Goal: Information Seeking & Learning: Learn about a topic

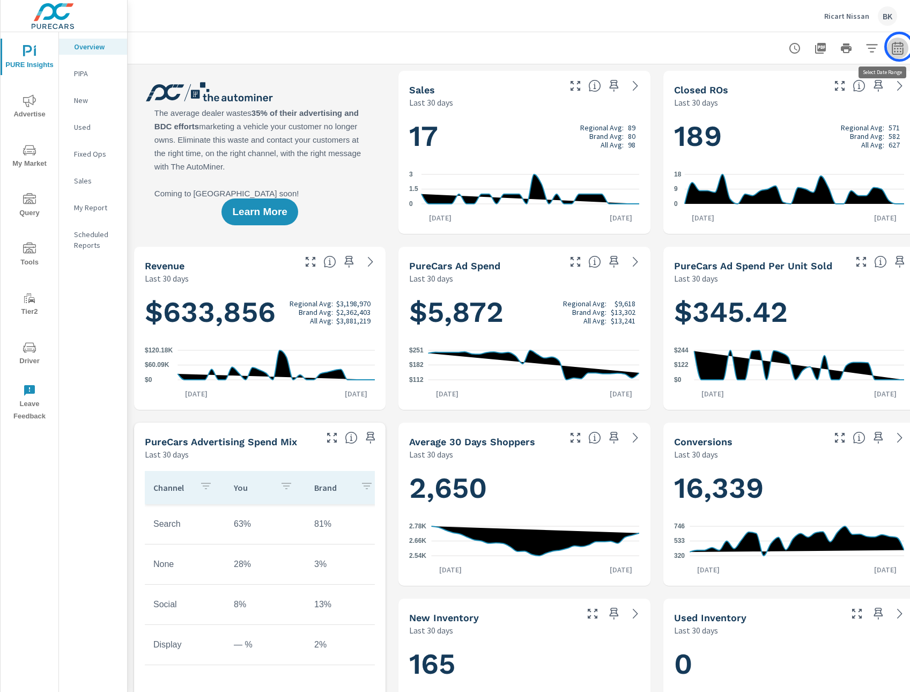
click at [899, 47] on icon "button" at bounding box center [897, 48] width 13 height 13
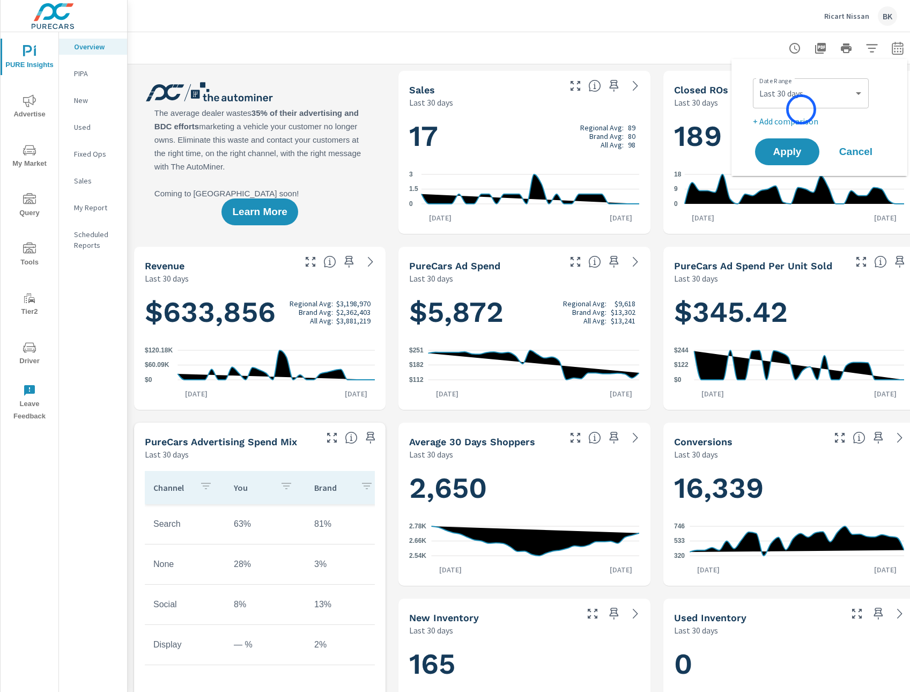
scroll to position [293, 0]
click at [789, 97] on select "Custom Yesterday Last week Last 7 days Last 14 days Last 30 days Last 45 days L…" at bounding box center [810, 93] width 107 height 21
select select "Last month"
click at [803, 124] on p "+ Add comparison" at bounding box center [821, 121] width 137 height 13
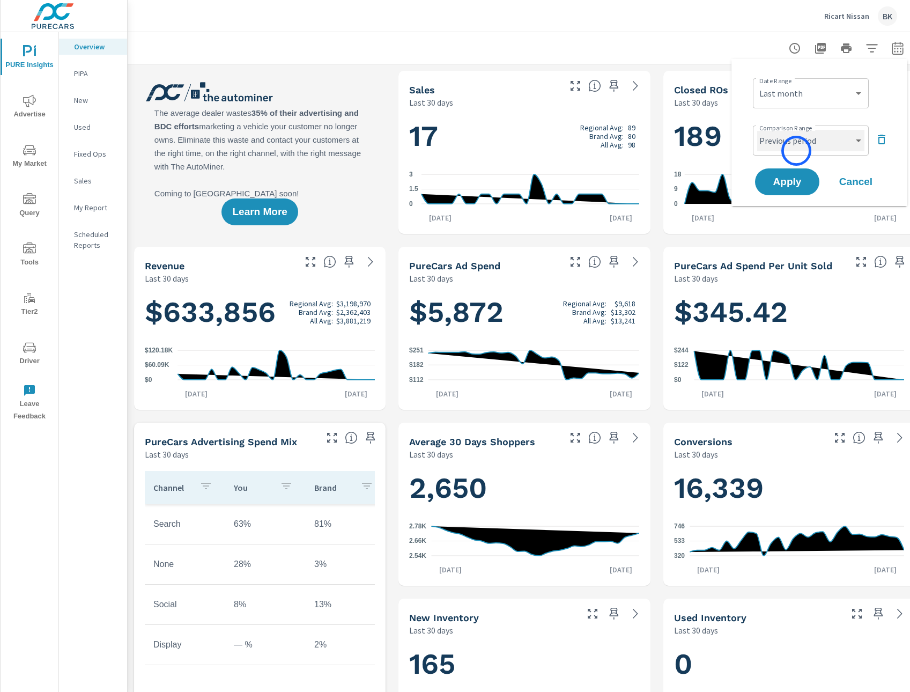
click at [796, 151] on select "Custom Previous period Previous month Previous year" at bounding box center [810, 140] width 107 height 21
select select "Previous year"
click at [795, 152] on div "Custom Previous period Previous month Previous year ​" at bounding box center [811, 140] width 116 height 30
click at [786, 181] on span "Apply" at bounding box center [787, 182] width 44 height 10
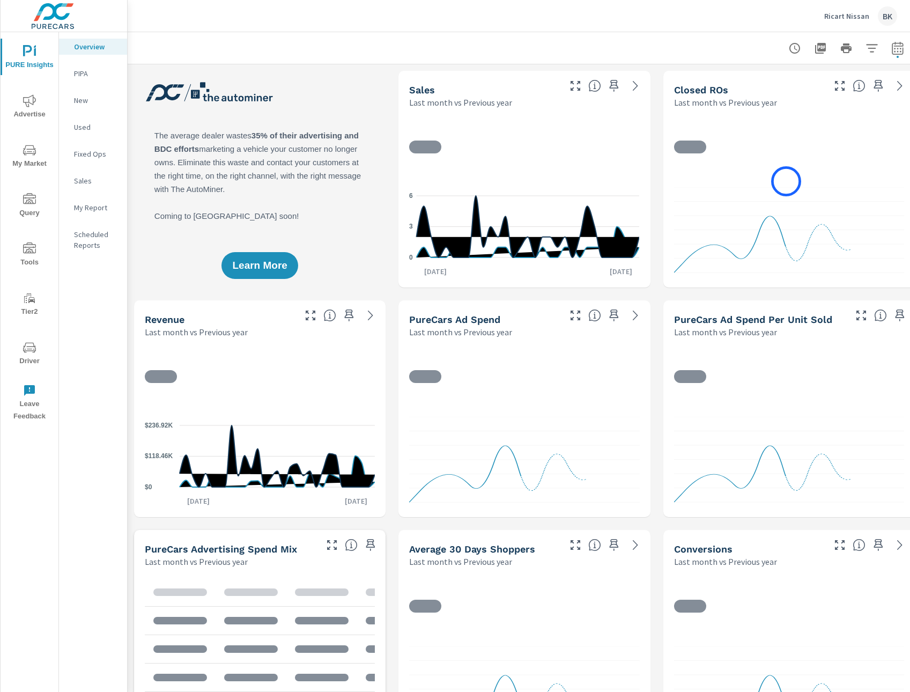
scroll to position [1, 0]
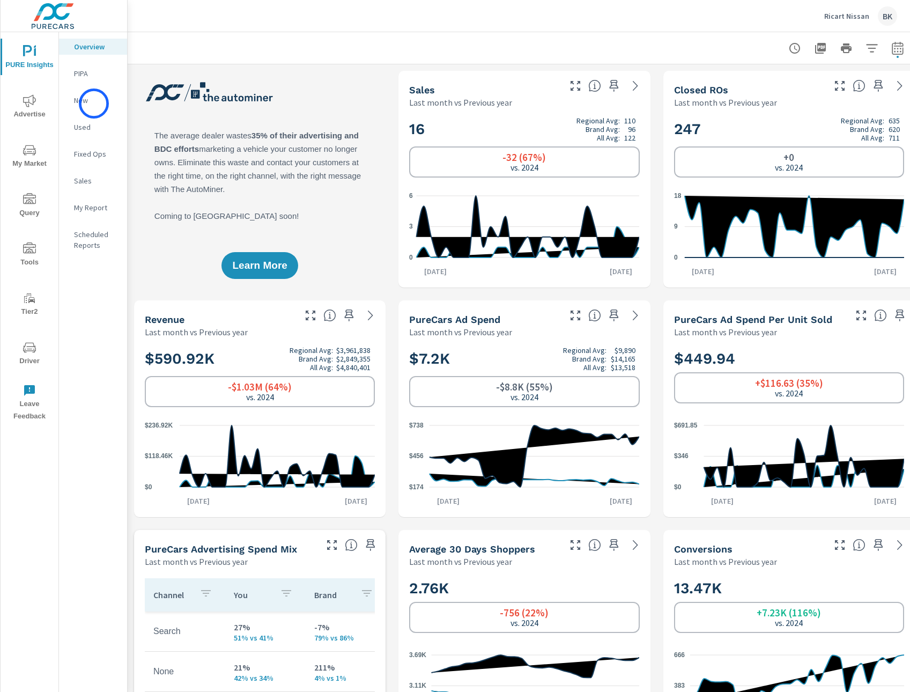
click at [94, 103] on p "New" at bounding box center [96, 100] width 45 height 11
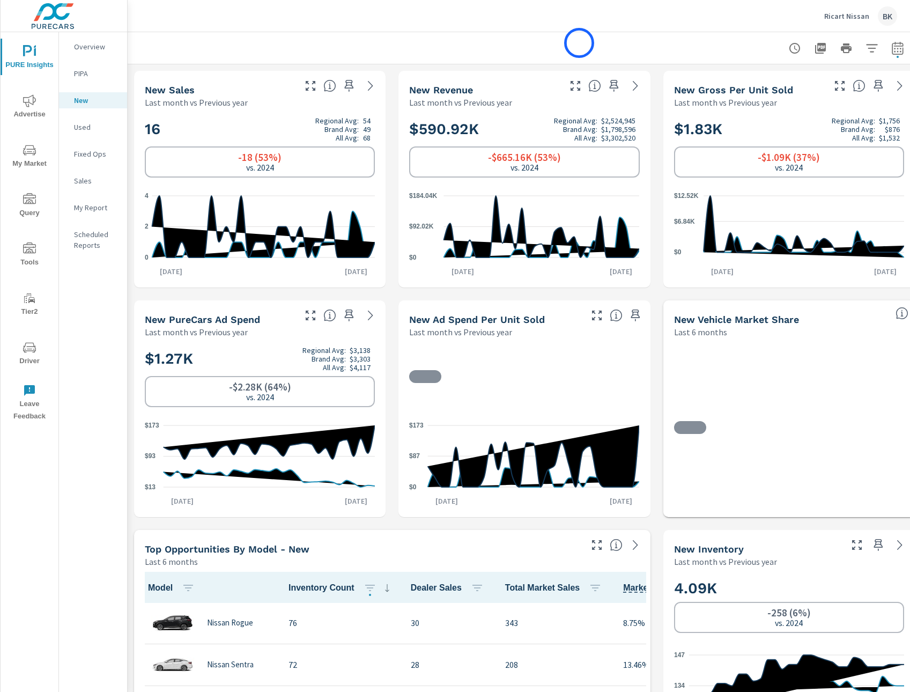
scroll to position [1, 0]
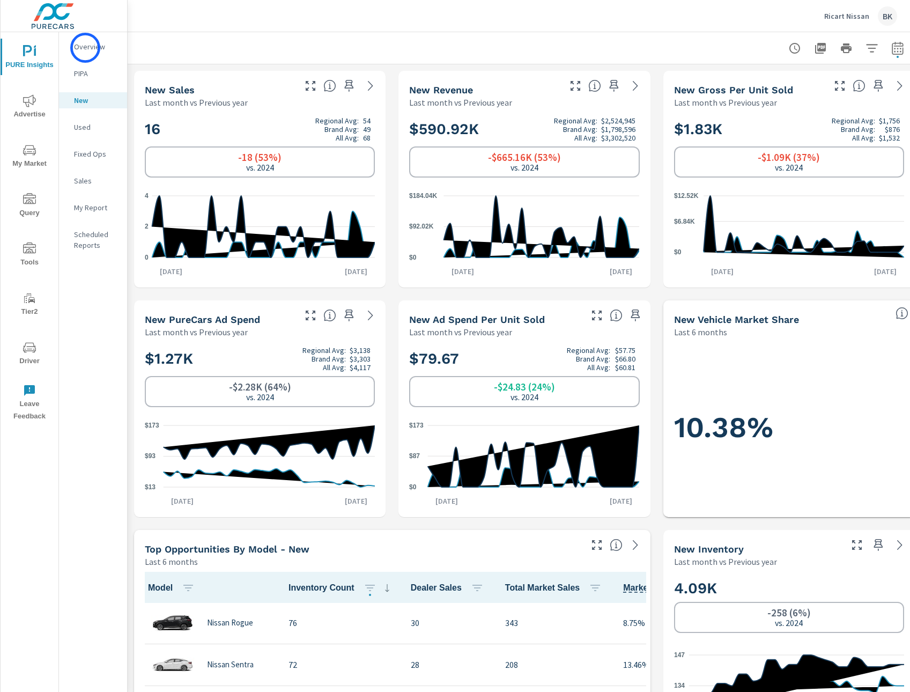
click at [85, 48] on p "Overview" at bounding box center [96, 46] width 45 height 11
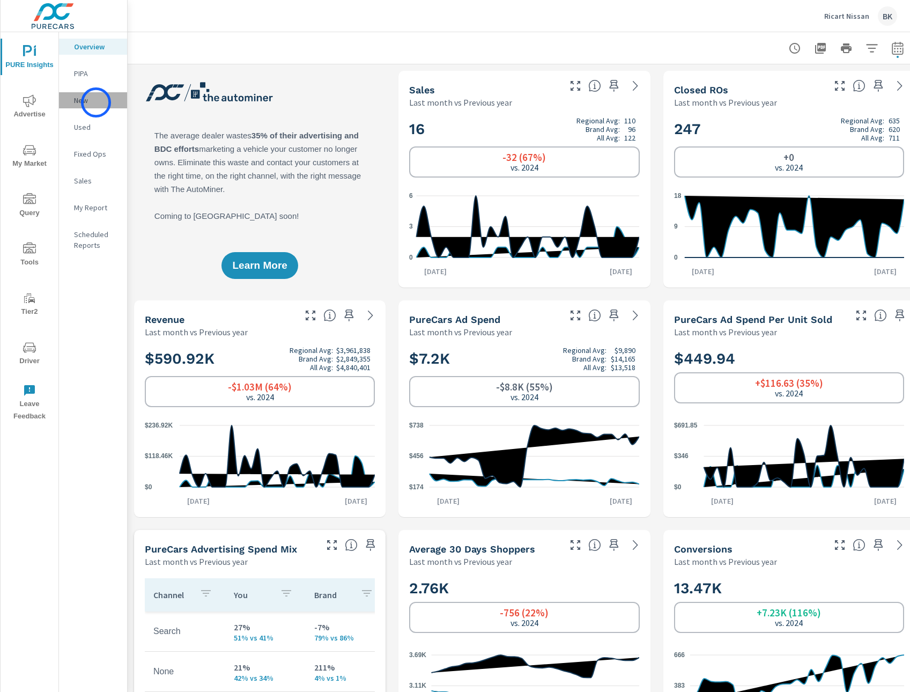
click at [96, 102] on p "New" at bounding box center [96, 100] width 45 height 11
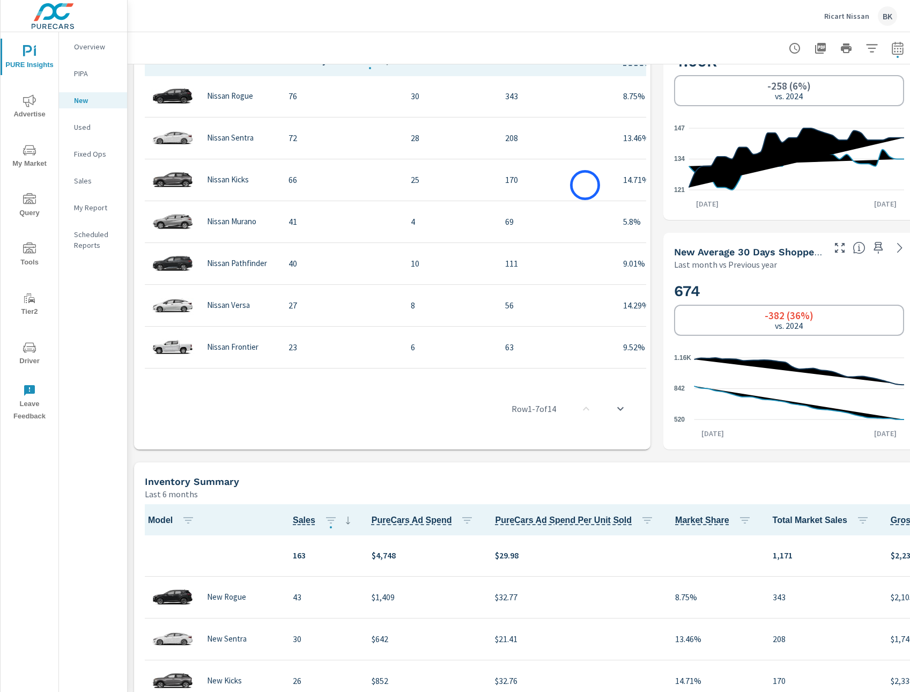
scroll to position [568, 0]
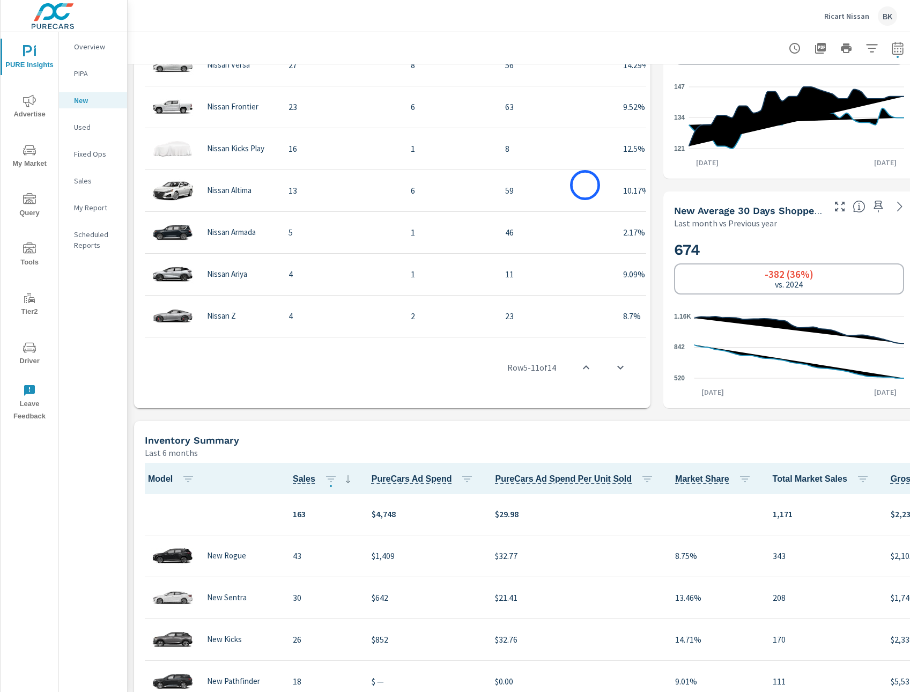
scroll to position [7, 0]
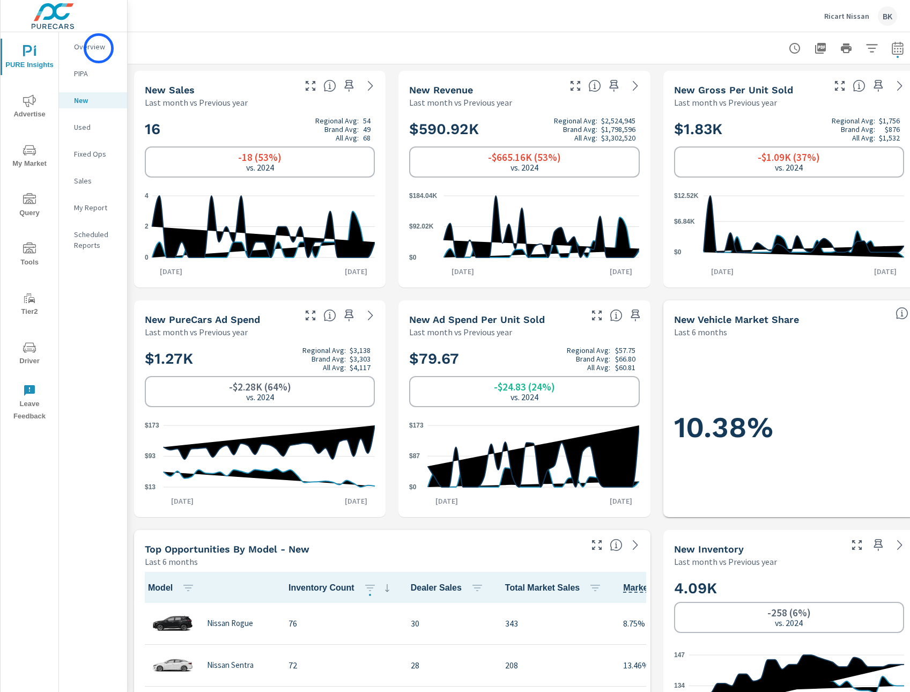
click at [99, 48] on p "Overview" at bounding box center [96, 46] width 45 height 11
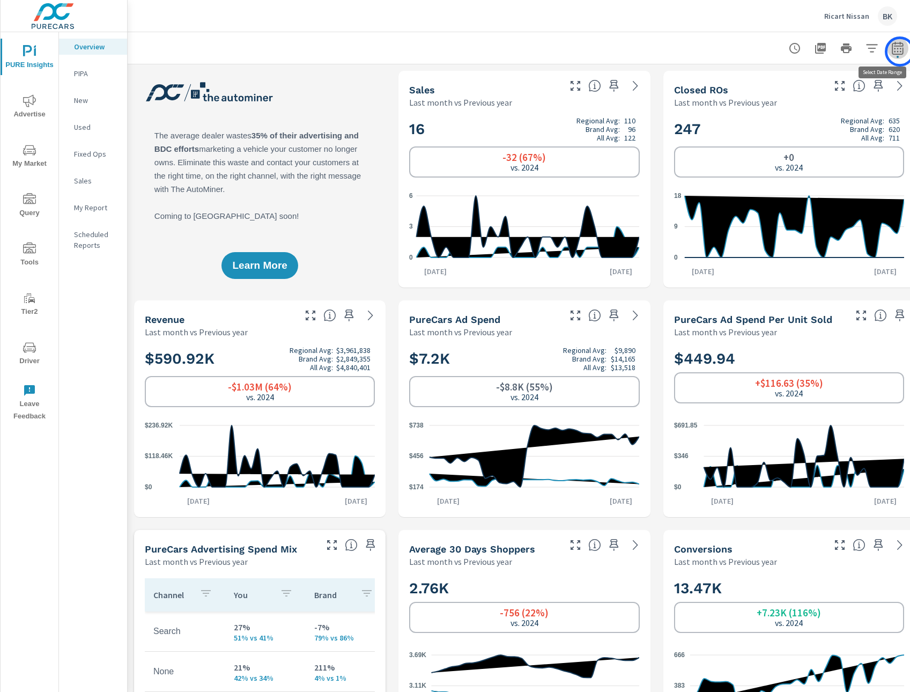
click at [900, 51] on icon "button" at bounding box center [897, 50] width 7 height 4
select select "Last month"
select select "Previous year"
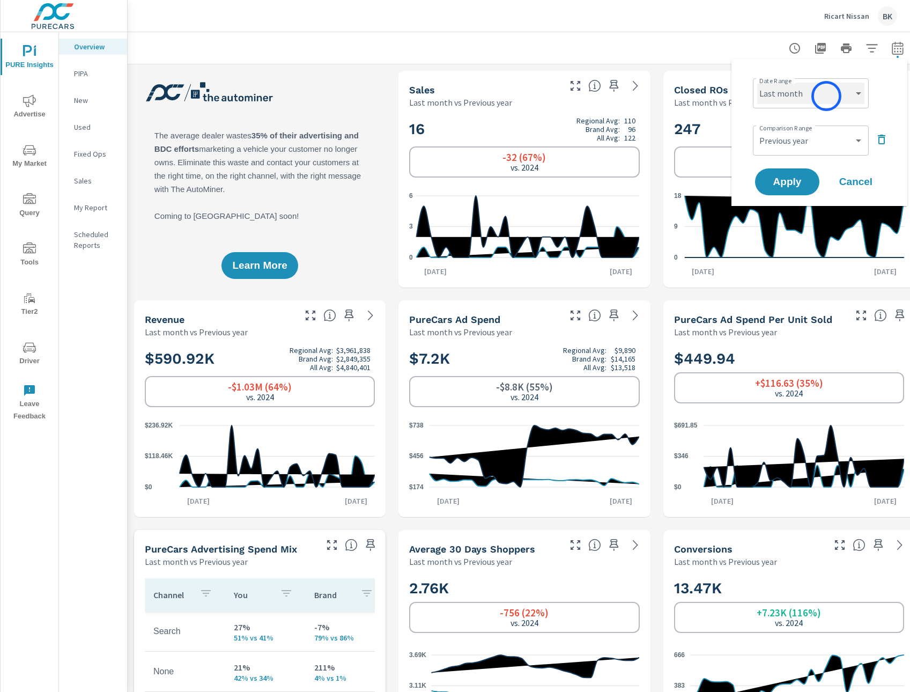
click at [826, 96] on select "Custom Yesterday Last week Last 7 days Last 14 days Last 30 days Last 45 days L…" at bounding box center [810, 93] width 107 height 21
click at [796, 98] on select "Custom Yesterday Last week Last 7 days Last 14 days Last 30 days Last 45 days L…" at bounding box center [810, 93] width 107 height 21
click at [794, 101] on select "Custom Yesterday Last week Last 7 days Last 14 days Last 30 days Last 45 days L…" at bounding box center [810, 93] width 107 height 21
select select "Last 3 months"
click at [785, 182] on span "Apply" at bounding box center [787, 182] width 44 height 10
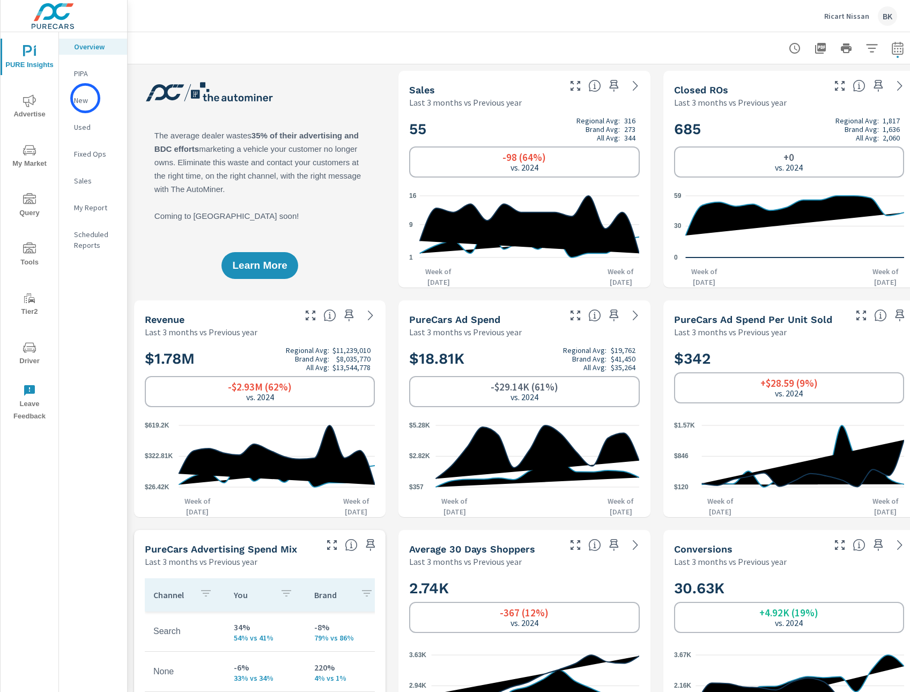
click at [85, 98] on p "New" at bounding box center [96, 100] width 45 height 11
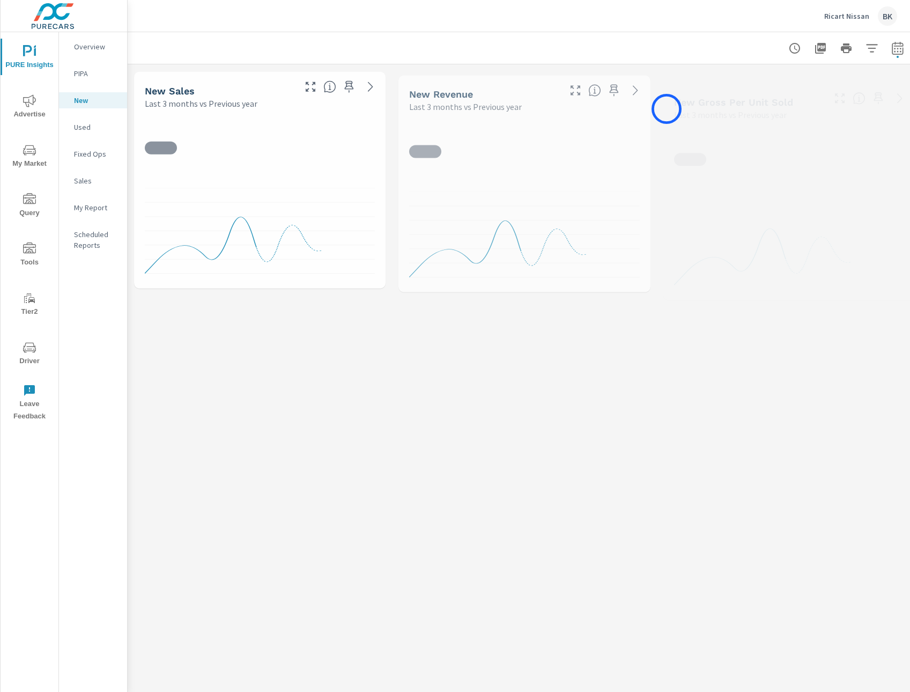
scroll to position [1, 0]
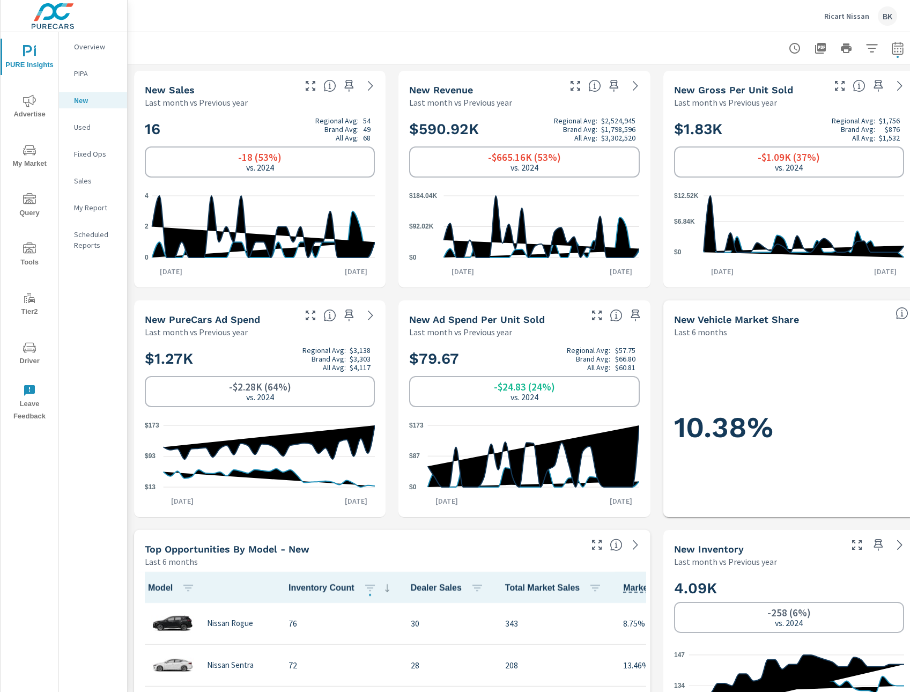
scroll to position [1, 0]
click at [21, 112] on span "Advertise" at bounding box center [29, 107] width 51 height 26
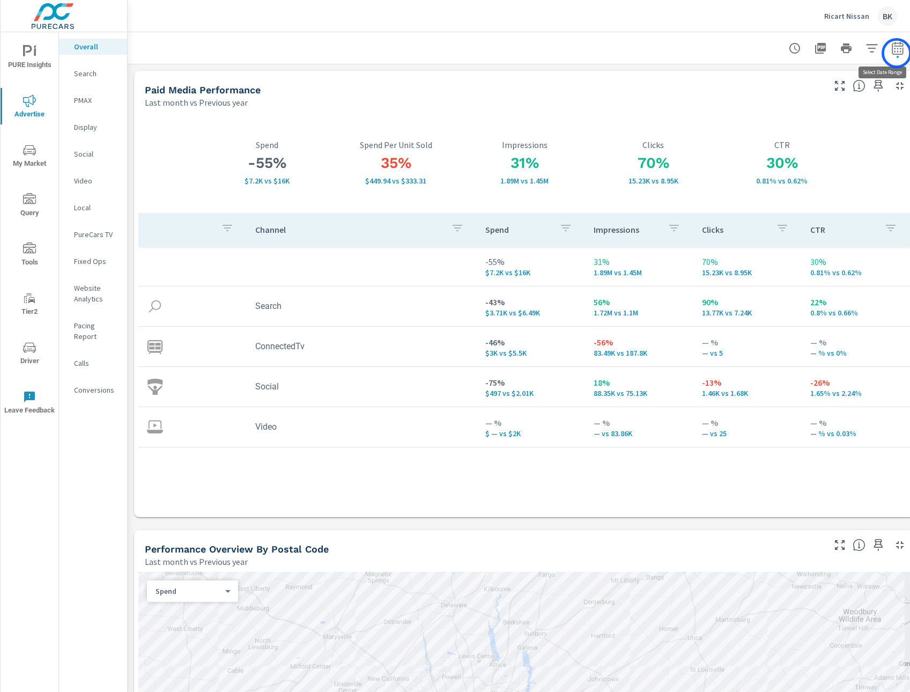
click at [897, 53] on icon "button" at bounding box center [897, 48] width 13 height 13
select select "Last month"
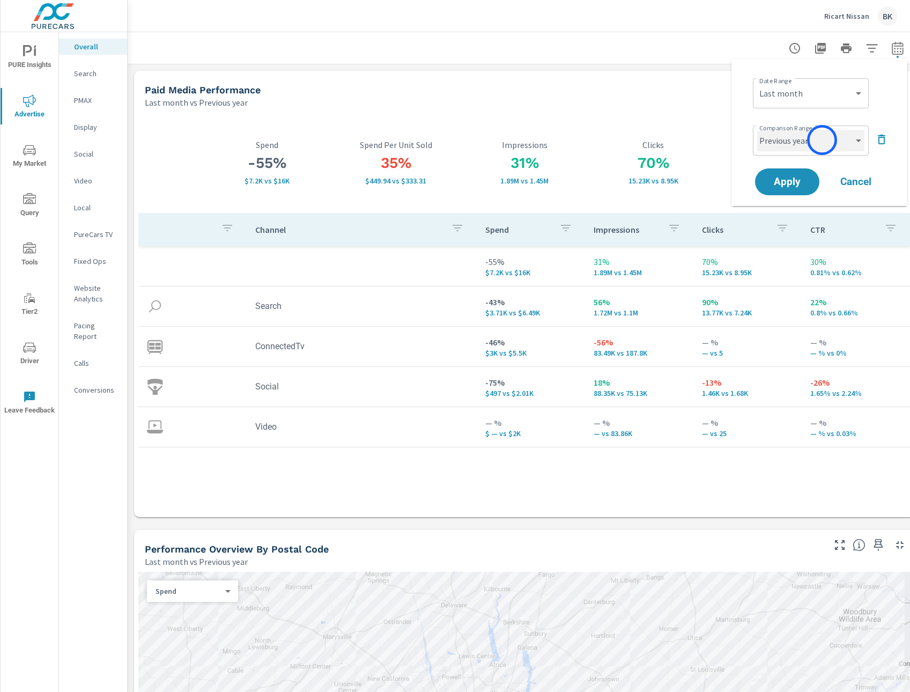
click at [822, 140] on select "Custom Previous period Previous month Previous year" at bounding box center [810, 140] width 107 height 21
select select "Previous month"
click at [781, 181] on span "Apply" at bounding box center [787, 182] width 44 height 10
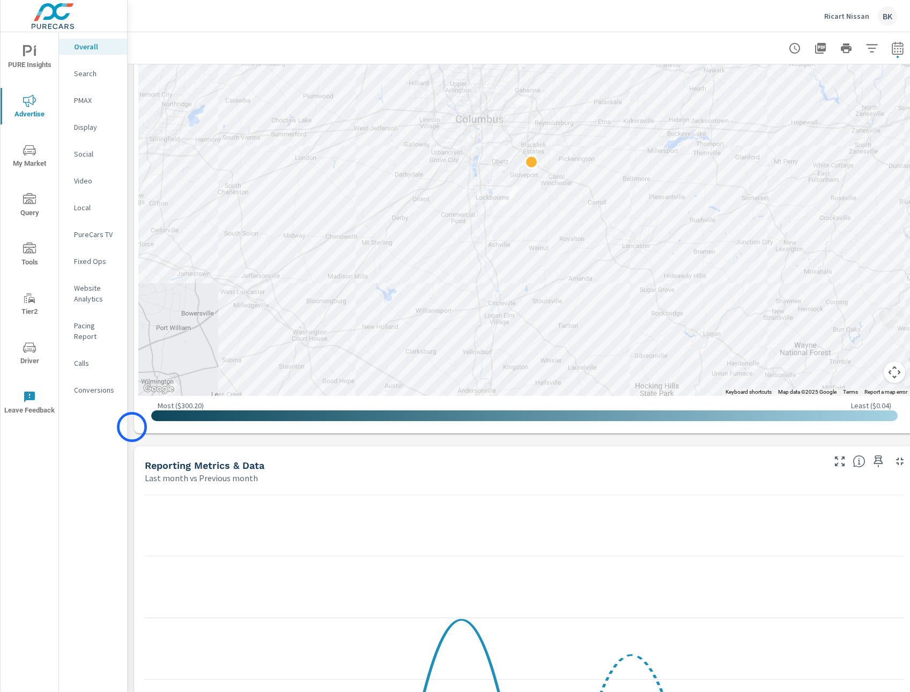
scroll to position [401, 0]
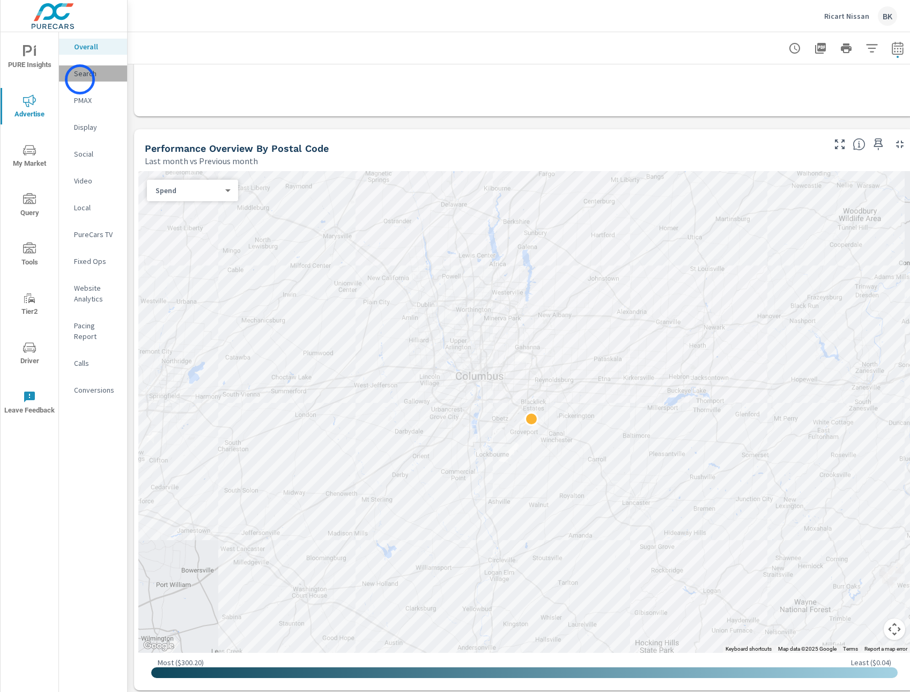
click at [80, 79] on div "Search" at bounding box center [93, 73] width 68 height 16
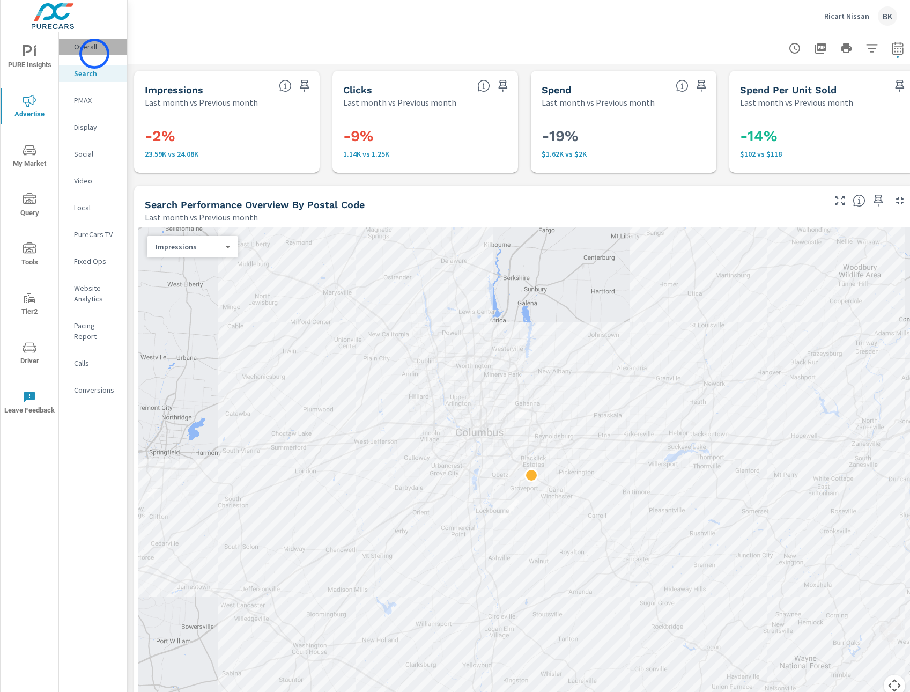
click at [94, 54] on div "Overall" at bounding box center [93, 47] width 68 height 16
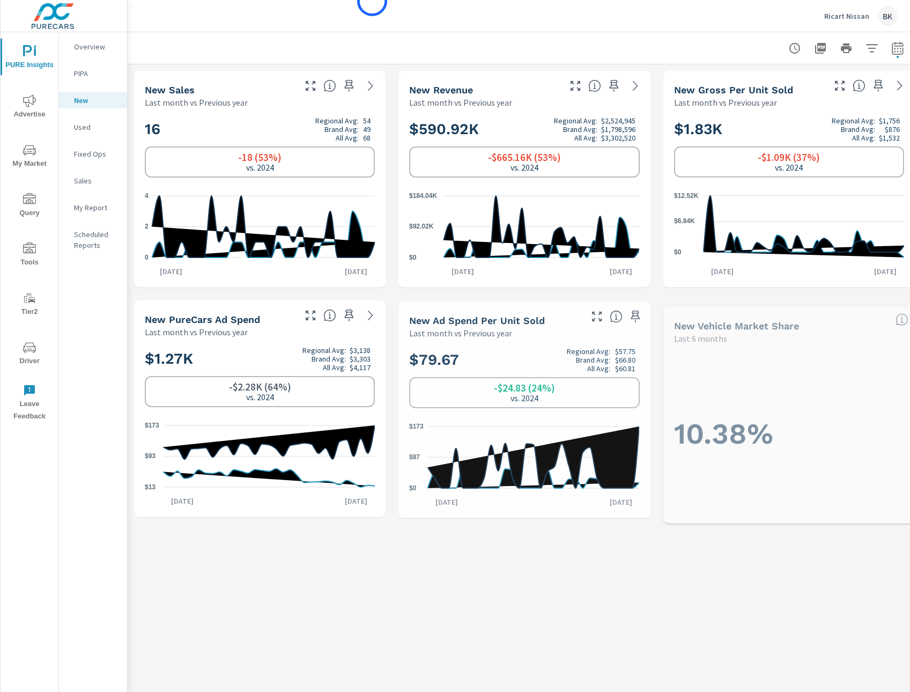
scroll to position [1, 0]
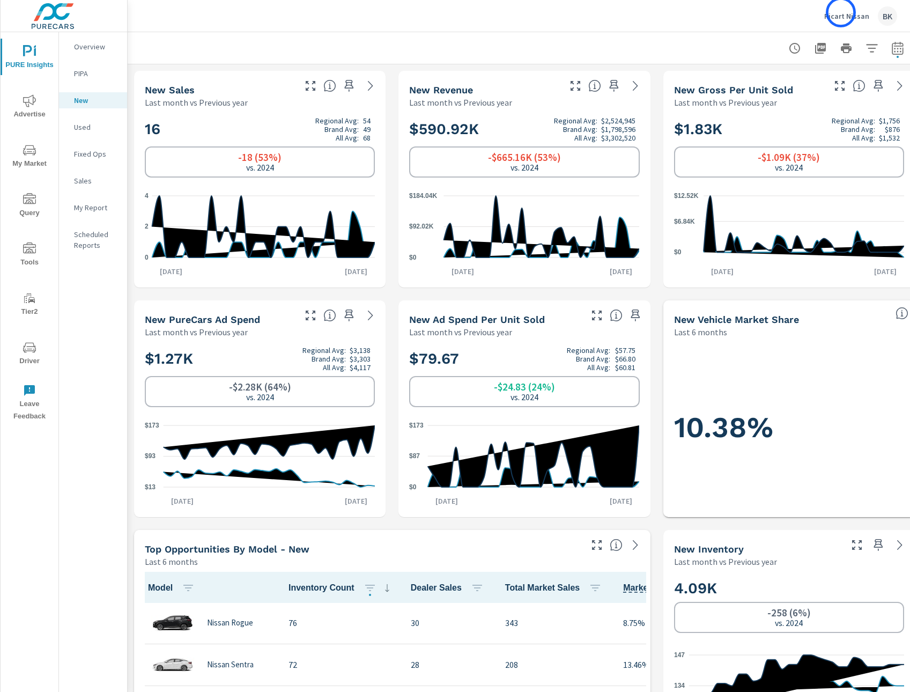
click at [841, 12] on p "Ricart Nissan" at bounding box center [846, 16] width 45 height 10
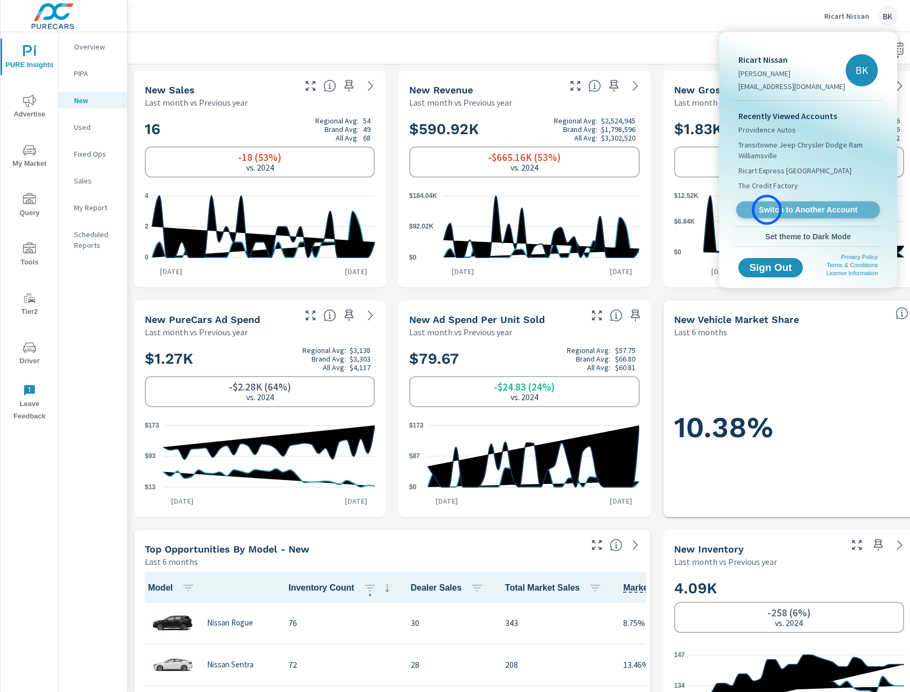
click at [767, 210] on span "Switch to Another Account" at bounding box center [807, 210] width 131 height 10
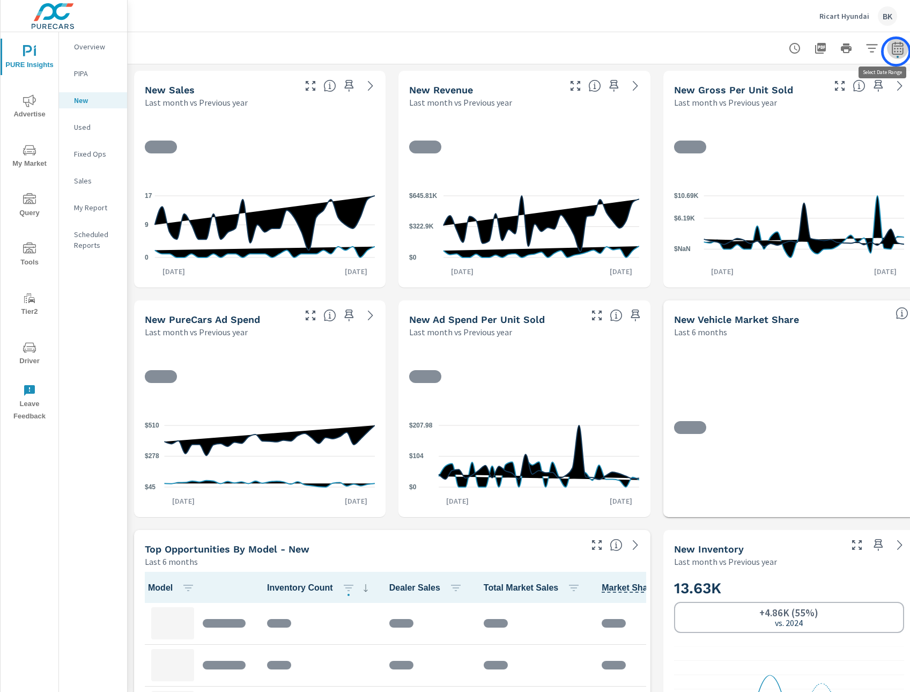
click at [896, 51] on icon "button" at bounding box center [897, 48] width 13 height 13
select select "Last month"
select select "Previous year"
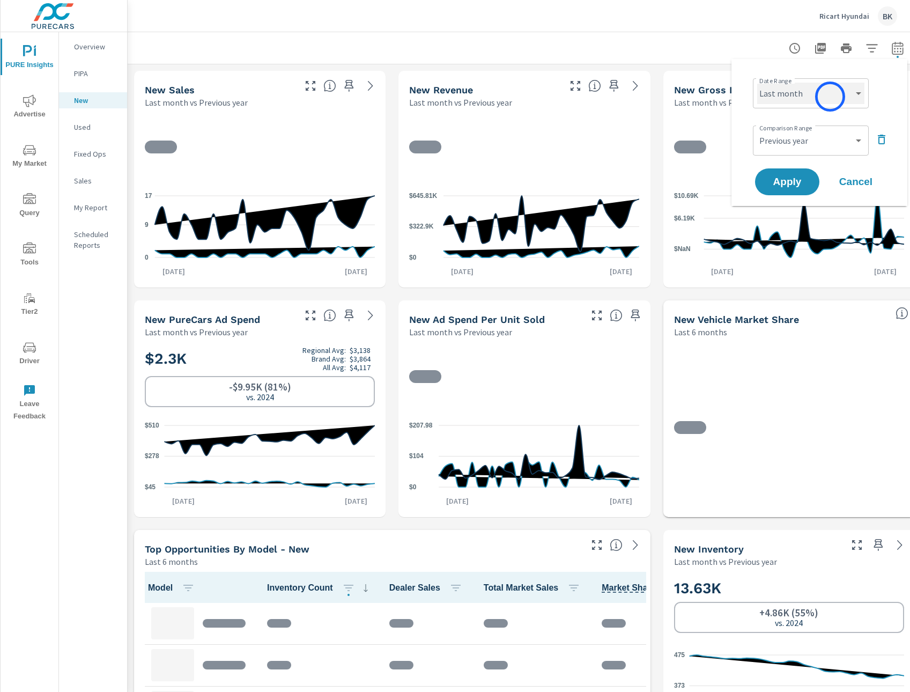
click at [830, 93] on select "Custom Yesterday Last week Last 7 days Last 14 days Last 30 days Last 45 days L…" at bounding box center [810, 93] width 107 height 21
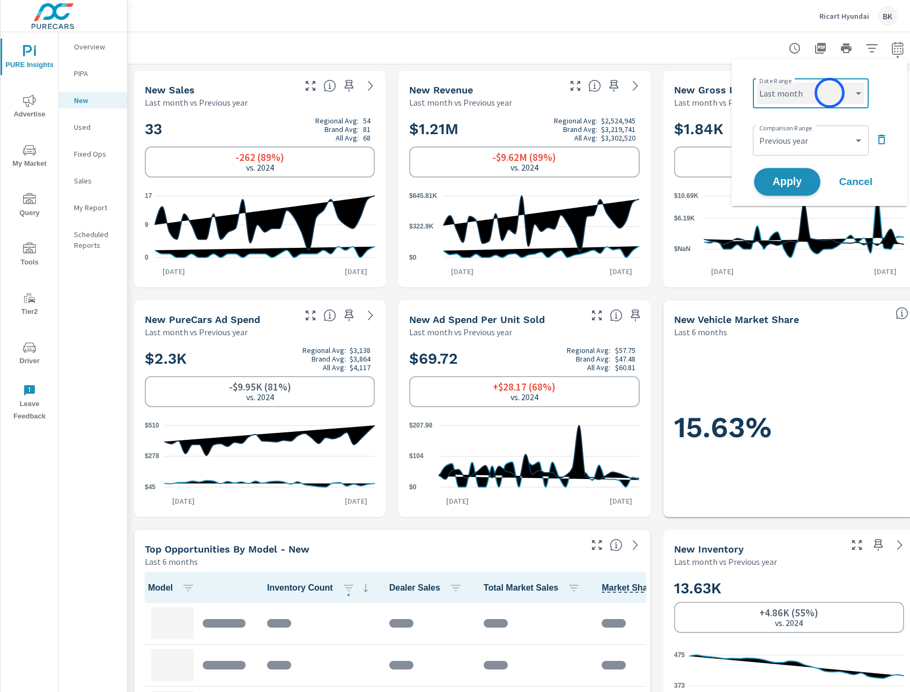
select select "Last 3 months"
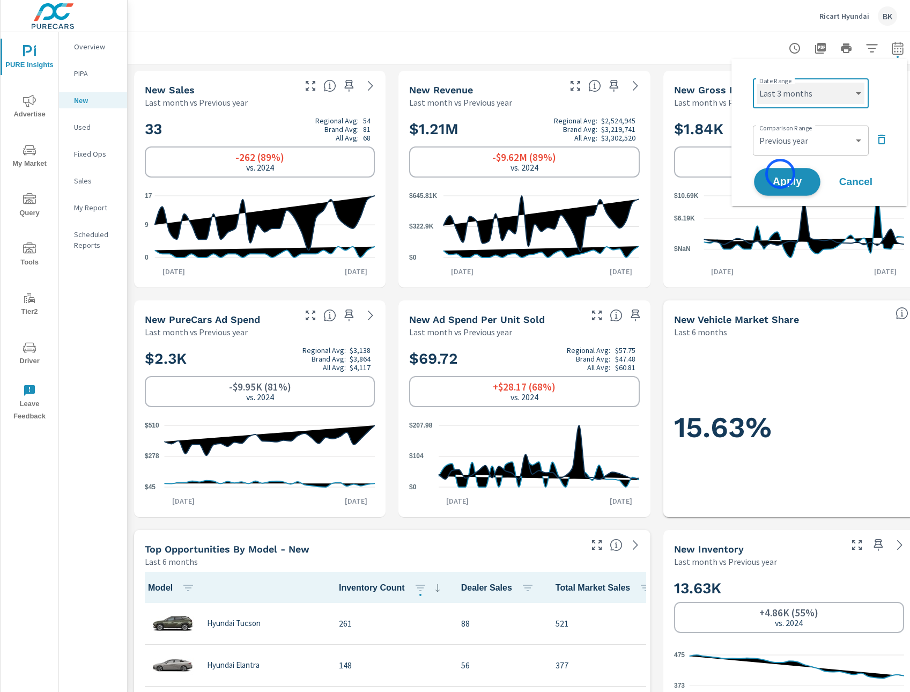
scroll to position [1, 0]
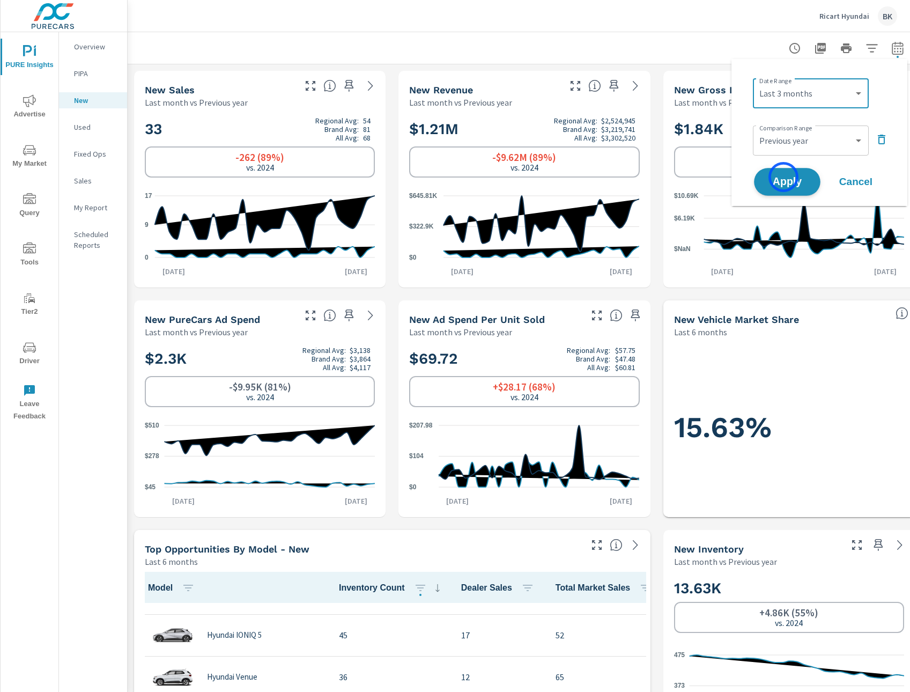
click at [783, 177] on span "Apply" at bounding box center [787, 182] width 44 height 10
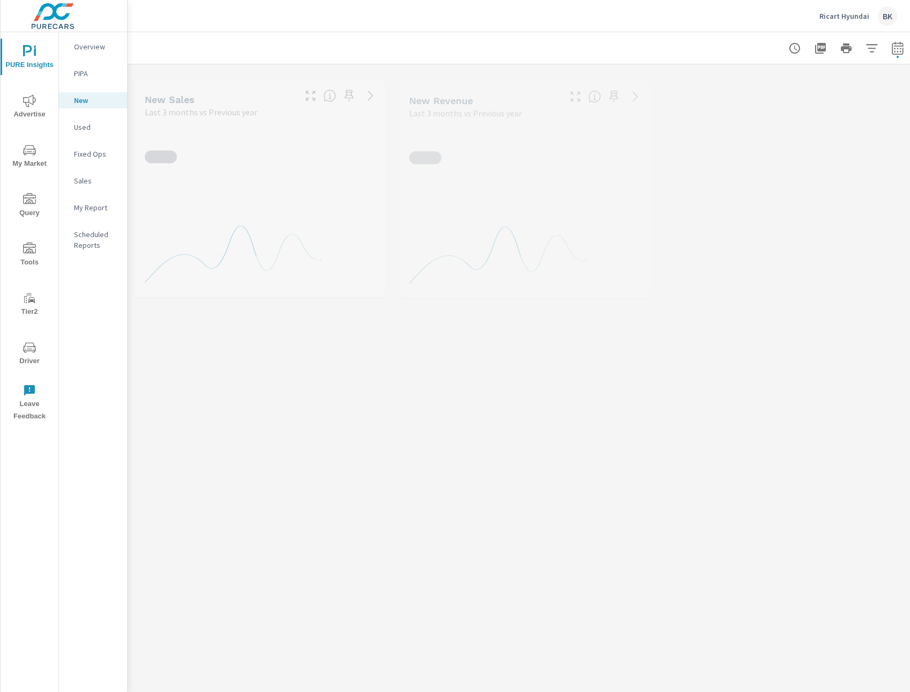
scroll to position [1, 0]
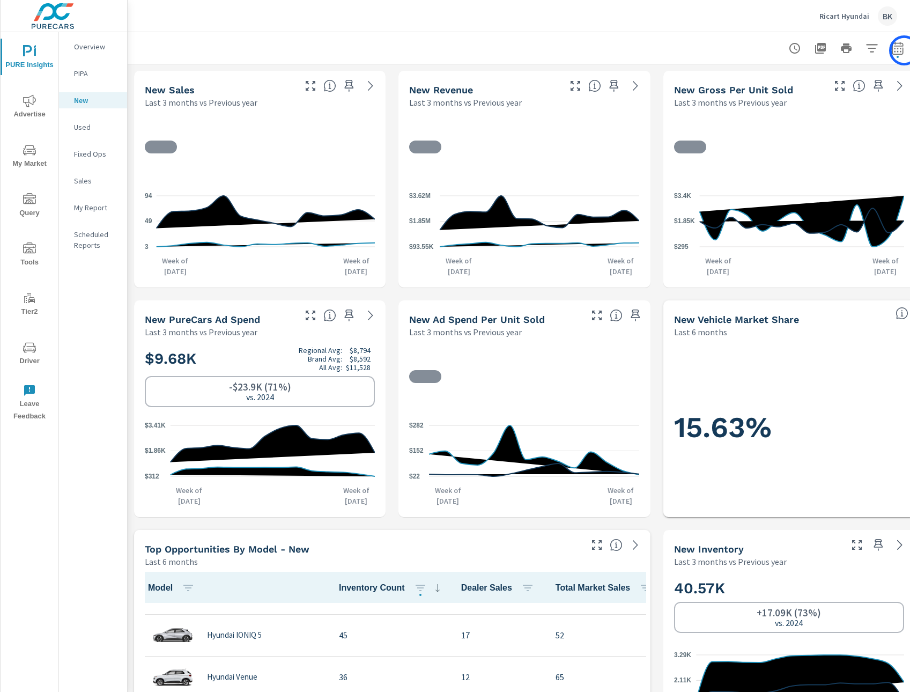
click at [904, 50] on button "button" at bounding box center [897, 48] width 21 height 21
select select "Last 3 months"
select select "Previous year"
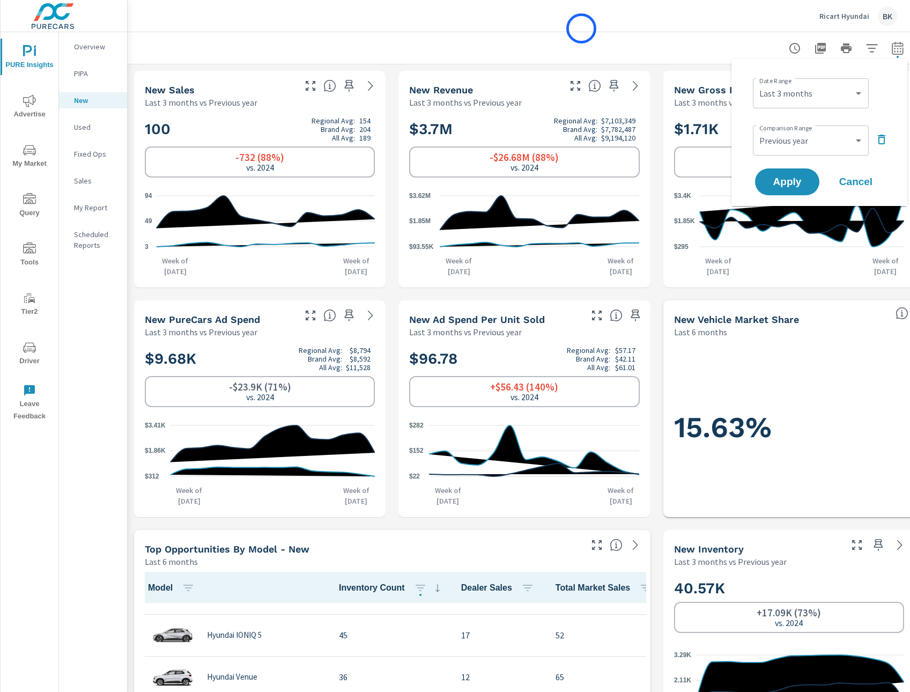
click at [581, 28] on div "Ricart Hyundai BK" at bounding box center [518, 16] width 757 height 32
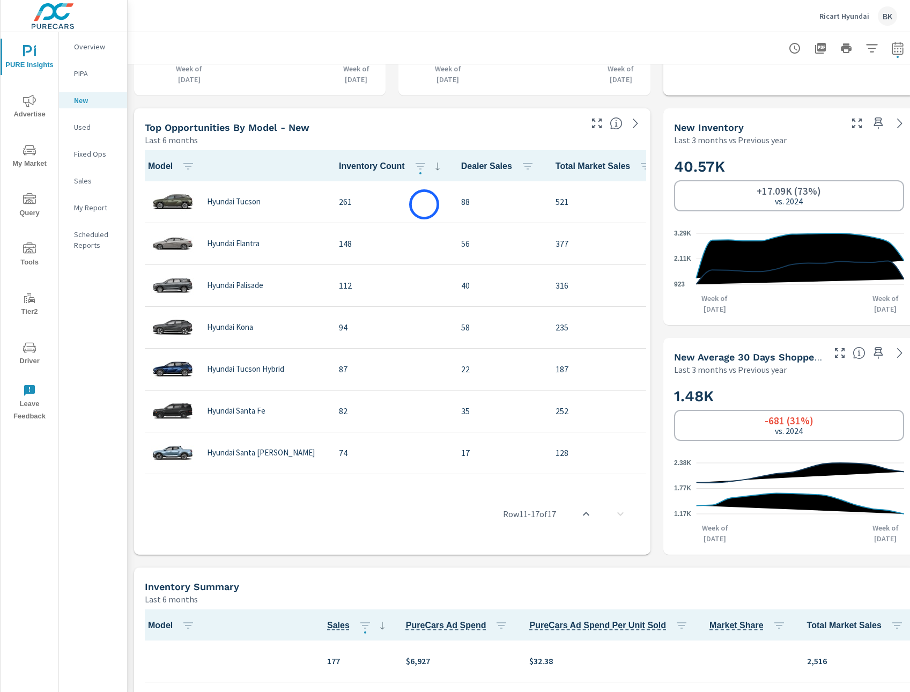
scroll to position [50, 0]
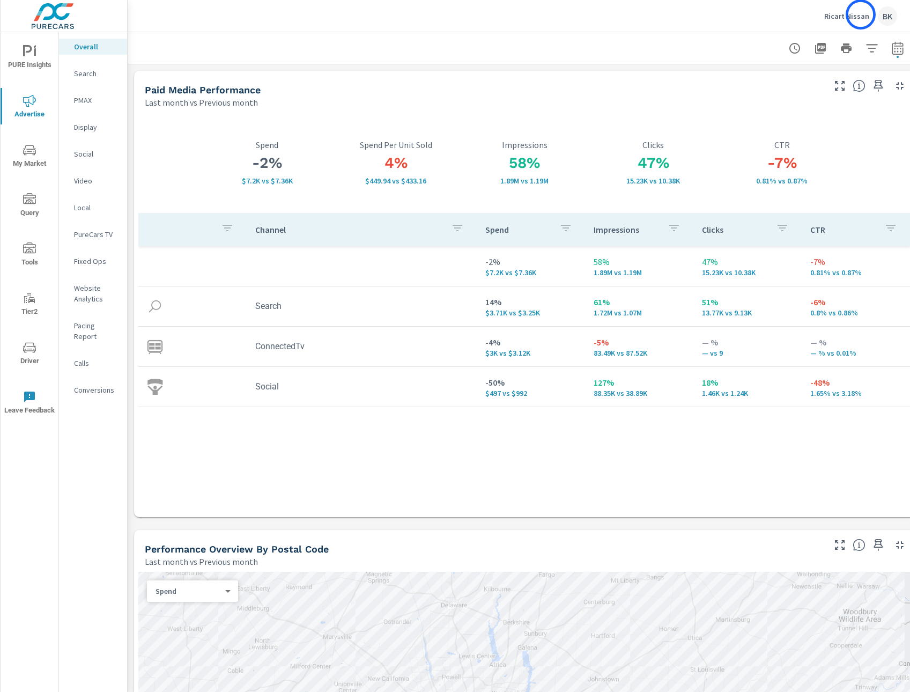
click at [857, 15] on p "Ricart Nissan" at bounding box center [846, 16] width 45 height 10
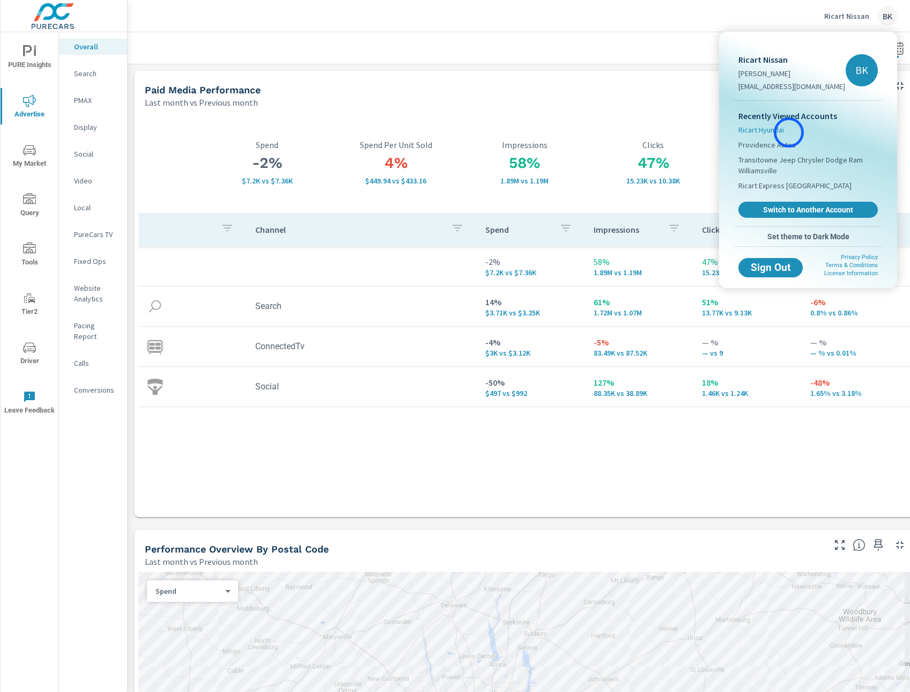
click at [789, 132] on li "Ricart Hyundai" at bounding box center [807, 129] width 139 height 15
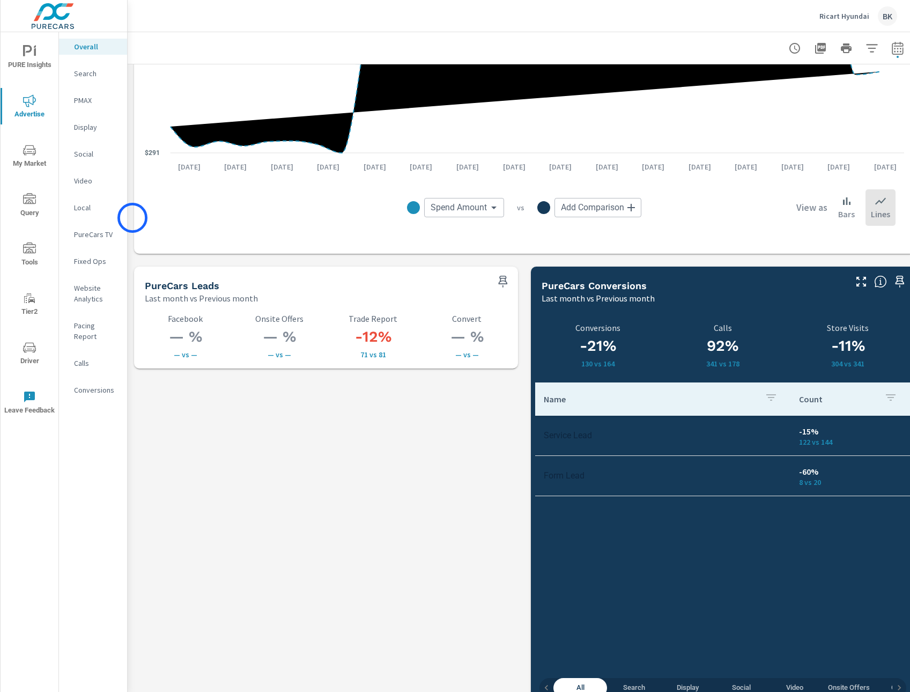
scroll to position [1323, 0]
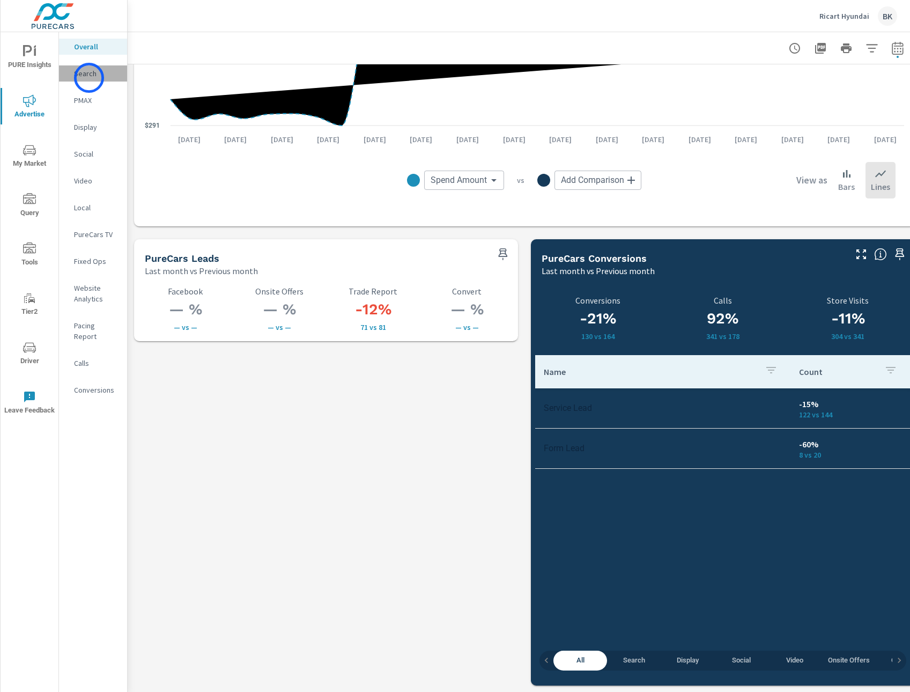
click at [89, 78] on p "Search" at bounding box center [96, 73] width 45 height 11
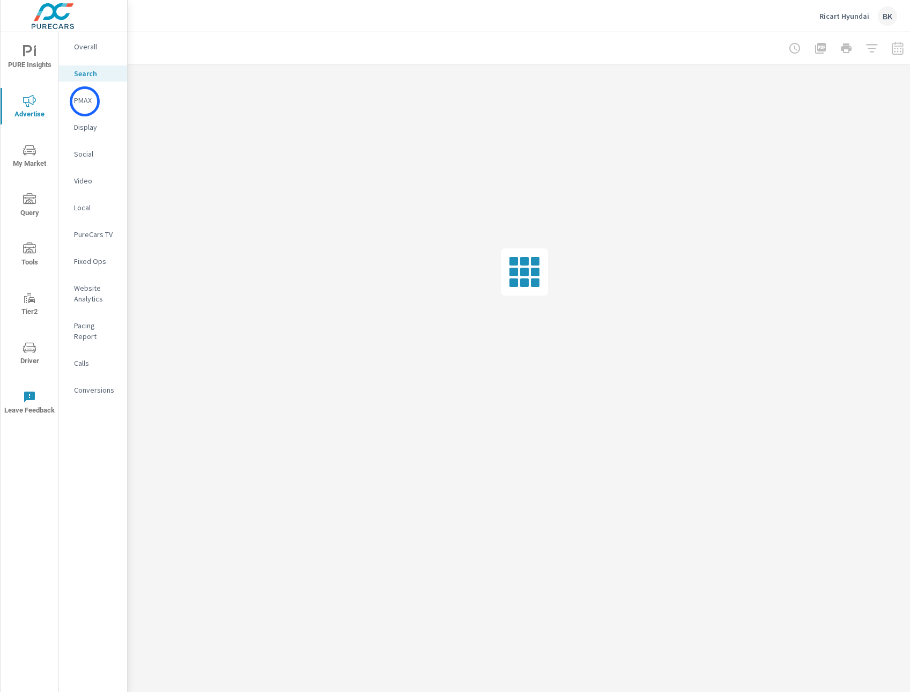
click at [85, 101] on p "PMAX" at bounding box center [96, 100] width 45 height 11
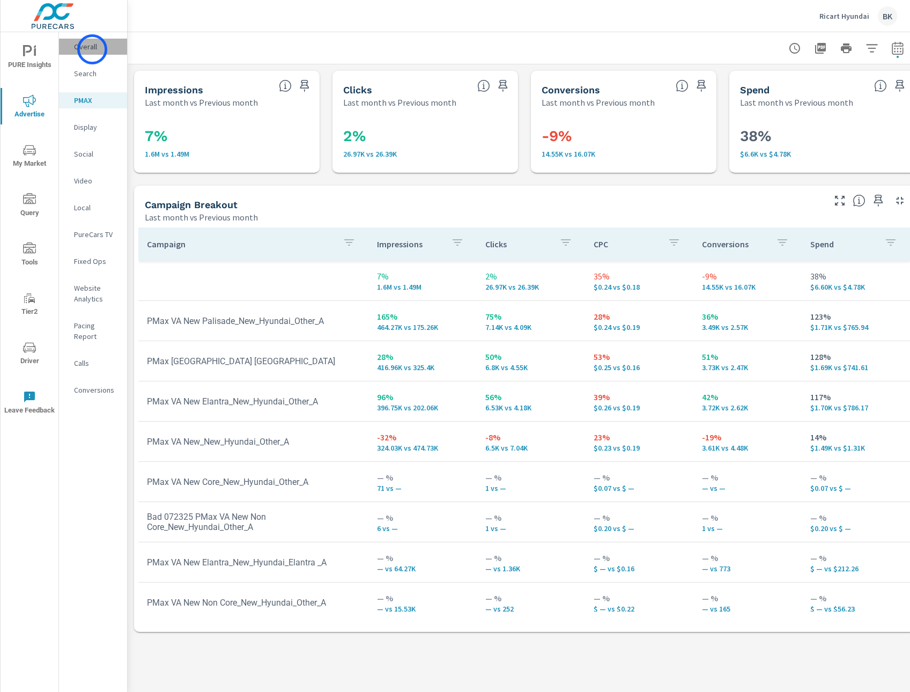
click at [92, 49] on p "Overall" at bounding box center [96, 46] width 45 height 11
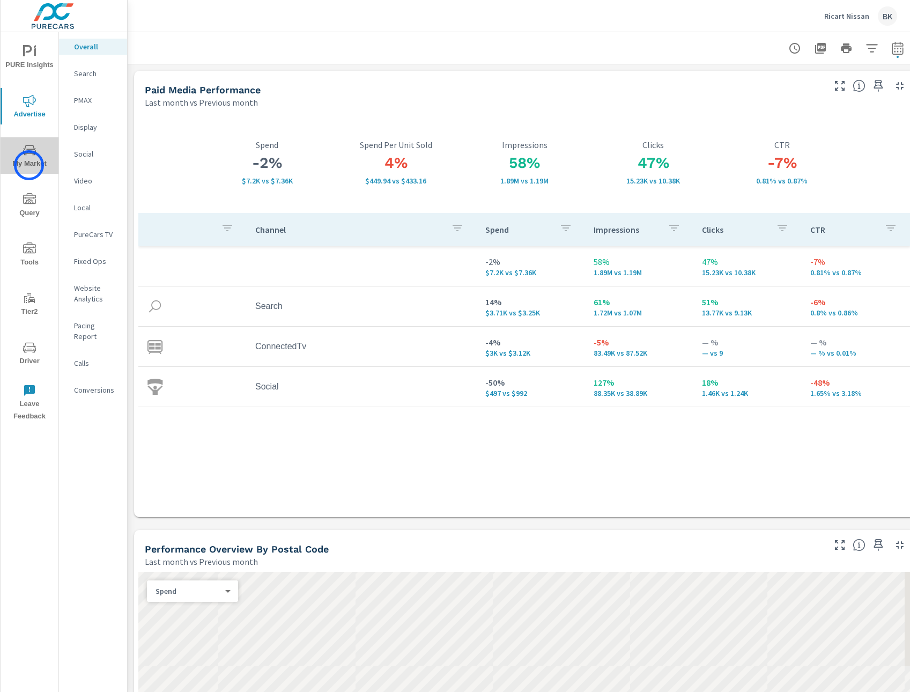
click at [29, 165] on span "My Market" at bounding box center [29, 157] width 51 height 26
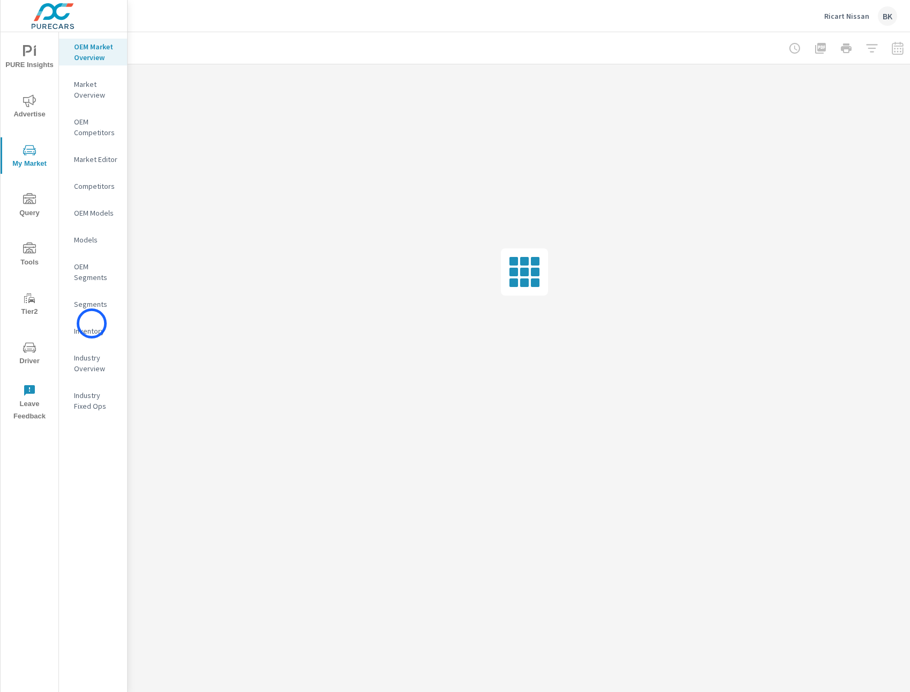
click at [91, 325] on nav "OEM Market Overview Market Overview OEM Competitors Market Editor Competitors O…" at bounding box center [93, 230] width 68 height 397
click at [88, 329] on p "Inventory" at bounding box center [96, 330] width 45 height 11
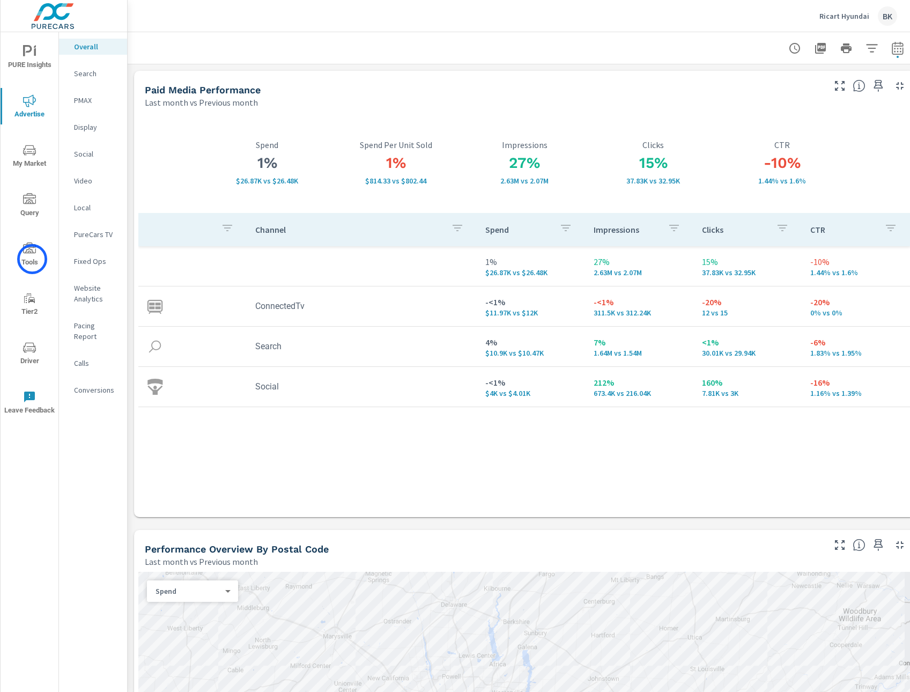
click at [32, 259] on span "Tools" at bounding box center [29, 255] width 51 height 26
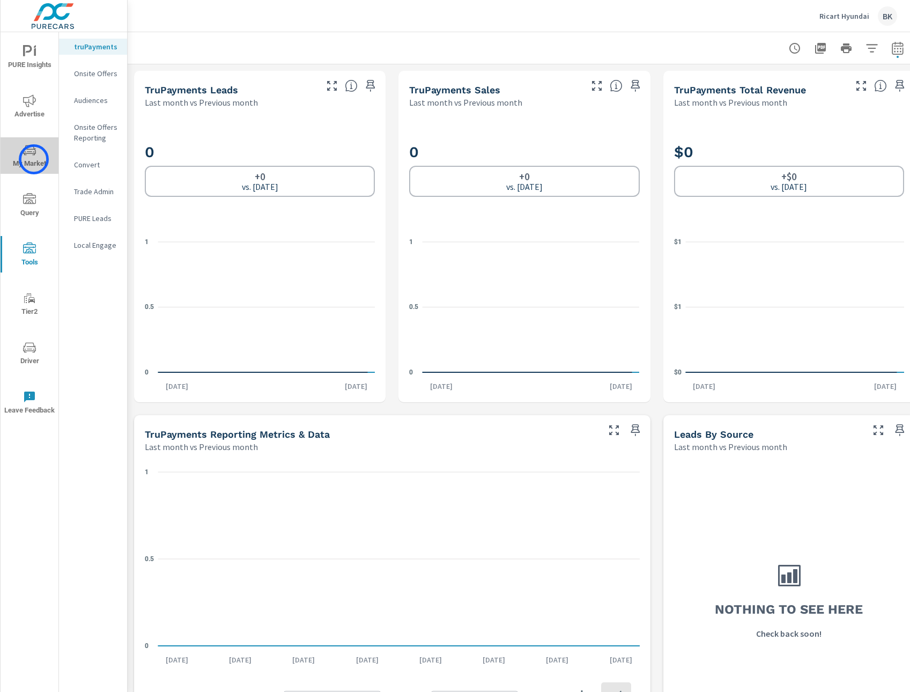
click at [34, 159] on span "My Market" at bounding box center [29, 157] width 51 height 26
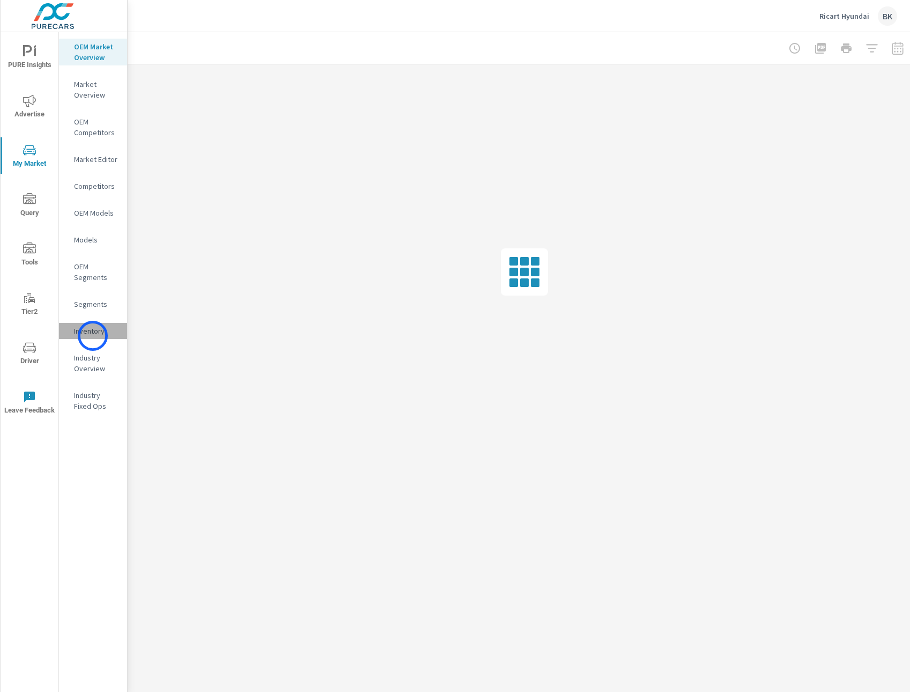
click at [93, 336] on p "Inventory" at bounding box center [96, 330] width 45 height 11
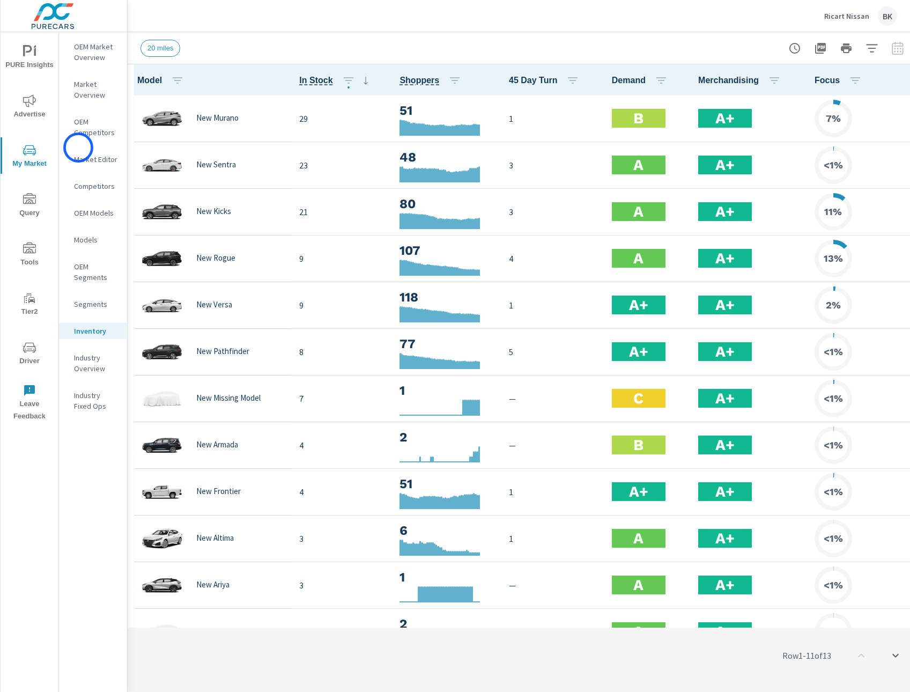
scroll to position [1, 0]
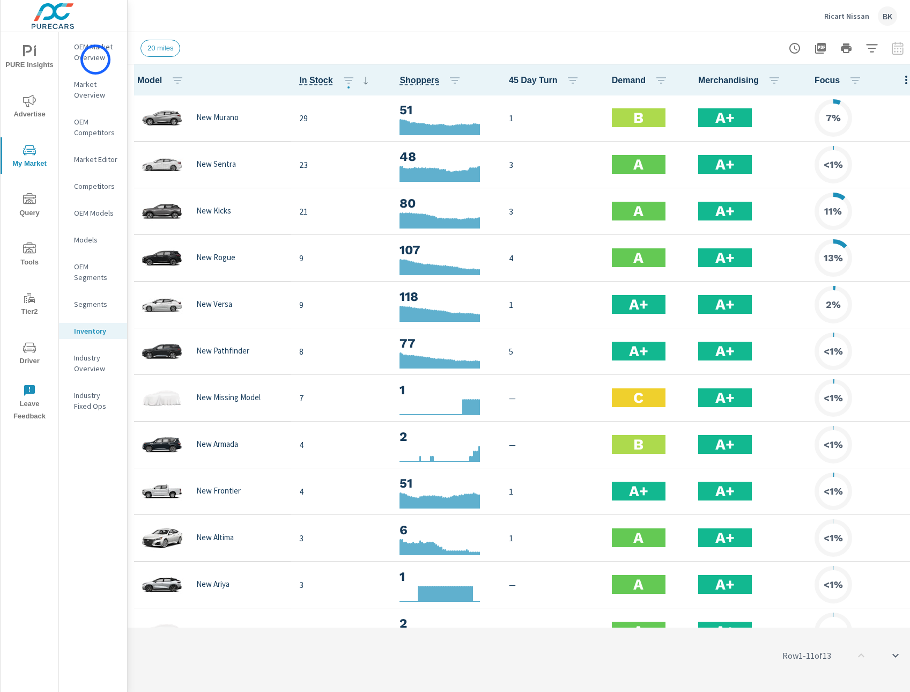
click at [95, 60] on p "OEM Market Overview" at bounding box center [96, 51] width 45 height 21
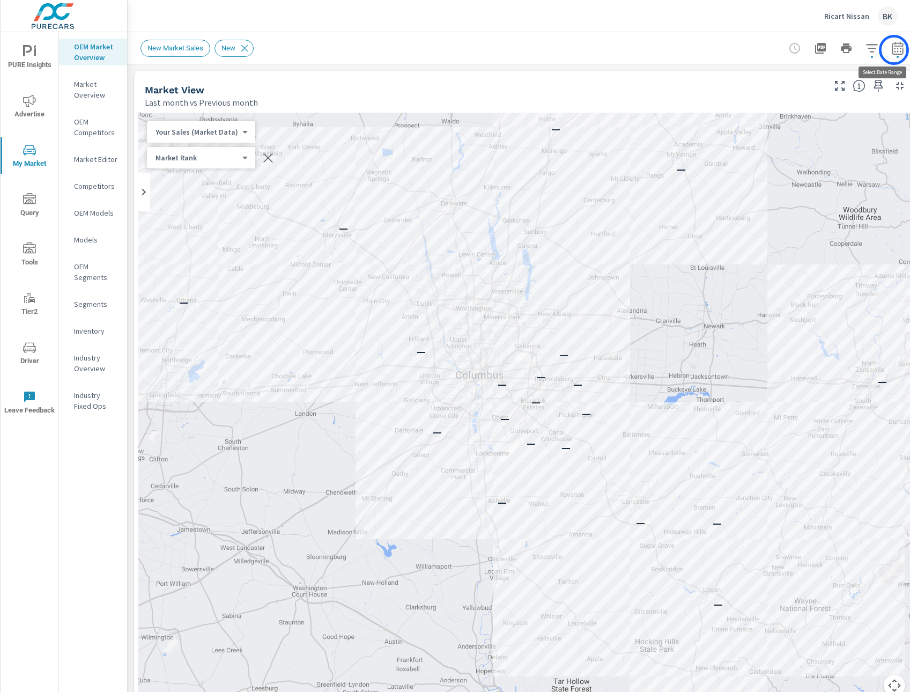
click at [894, 50] on icon "button" at bounding box center [897, 48] width 13 height 13
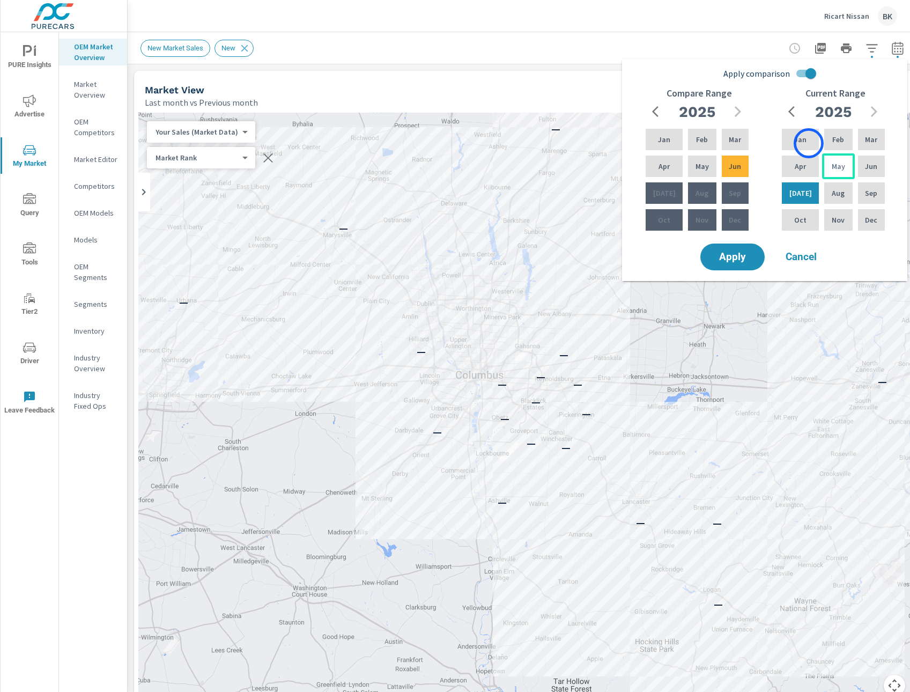
drag, startPoint x: 809, startPoint y: 143, endPoint x: 837, endPoint y: 153, distance: 29.5
click at [809, 143] on div "Jan" at bounding box center [800, 140] width 41 height 26
click at [865, 164] on p "Jun" at bounding box center [871, 166] width 12 height 11
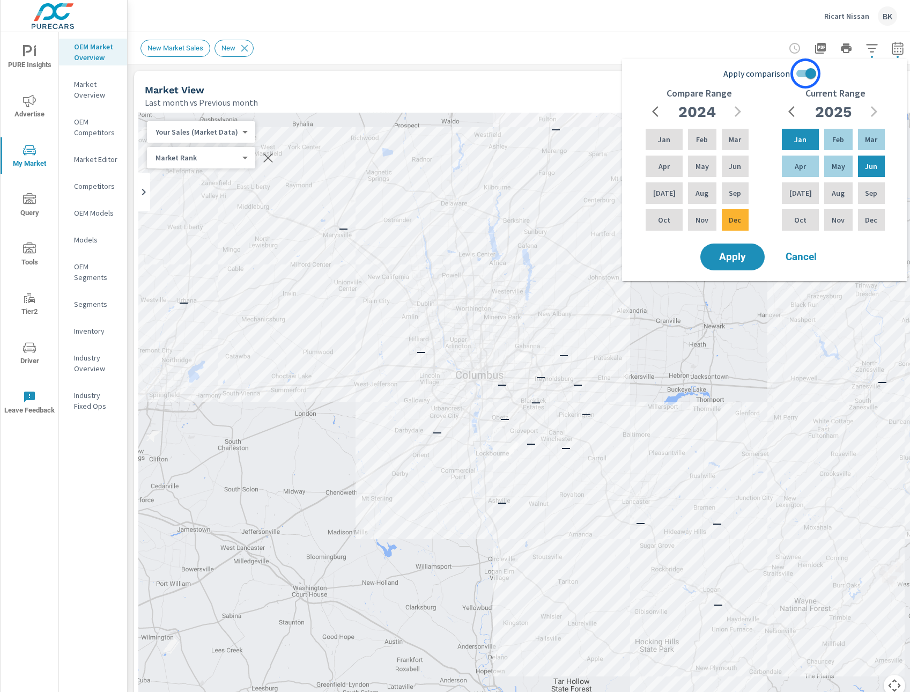
click at [805, 73] on input "Apply comparison" at bounding box center [810, 73] width 61 height 20
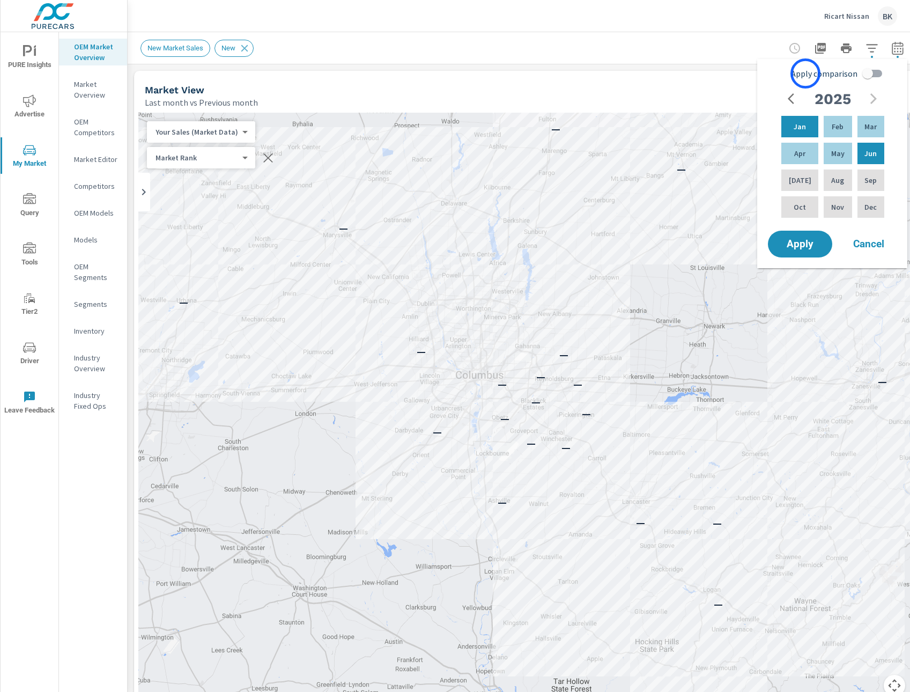
click at [805, 73] on span "Apply comparison" at bounding box center [824, 73] width 66 height 13
click at [837, 73] on input "Apply comparison" at bounding box center [867, 73] width 61 height 20
checkbox input "true"
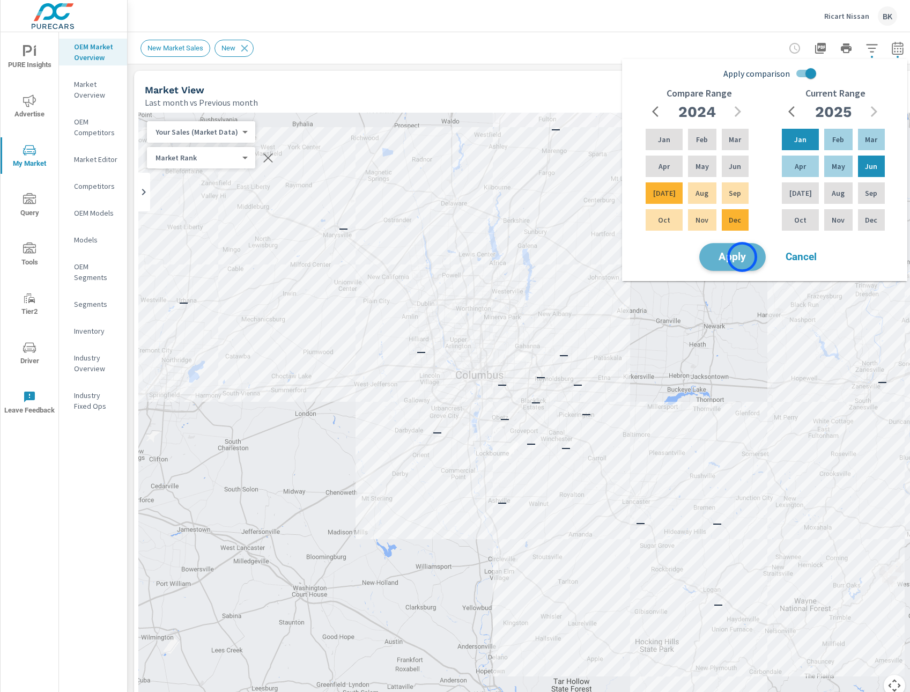
click at [742, 257] on span "Apply" at bounding box center [733, 257] width 44 height 10
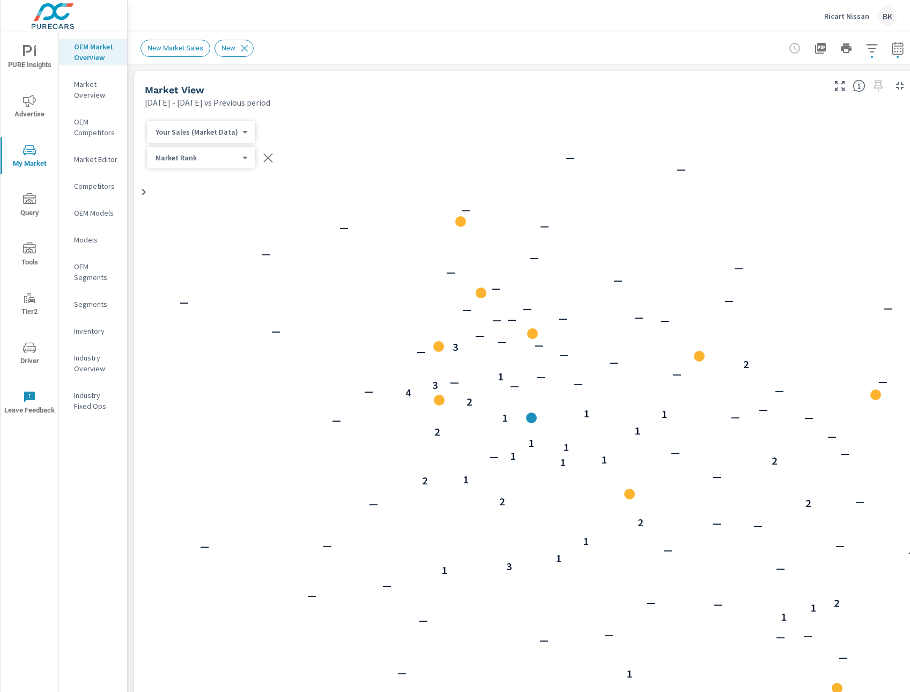
scroll to position [1, 0]
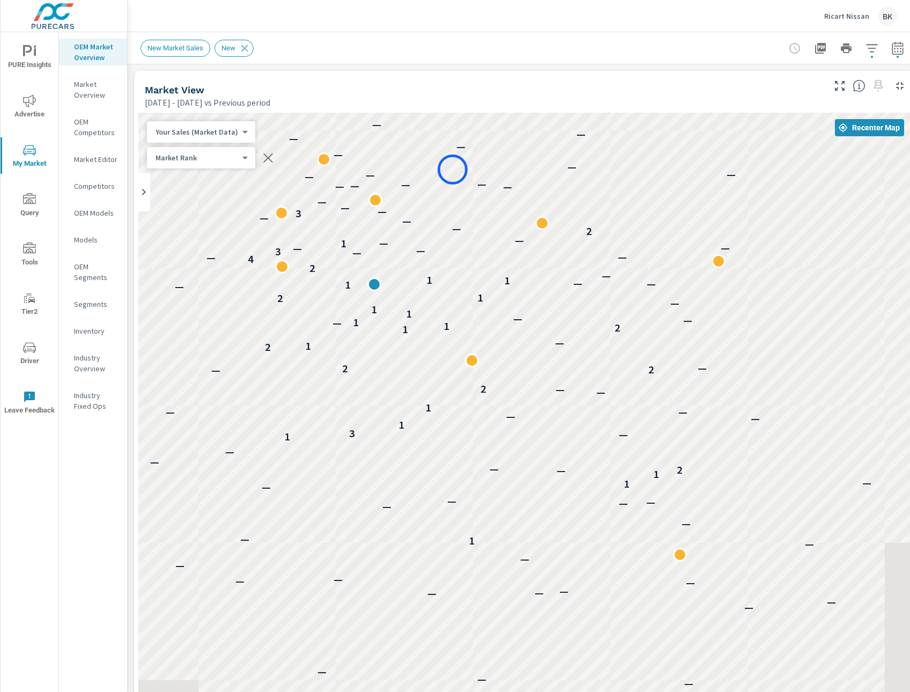
drag, startPoint x: 610, startPoint y: 304, endPoint x: 453, endPoint y: 169, distance: 207.3
click at [453, 169] on div "— — — — — — — — — — — — — — — — — — 1 — — — — — — — 1 — 1 — 2 — — — 1 — 3 1 — —…" at bounding box center [524, 411] width 772 height 596
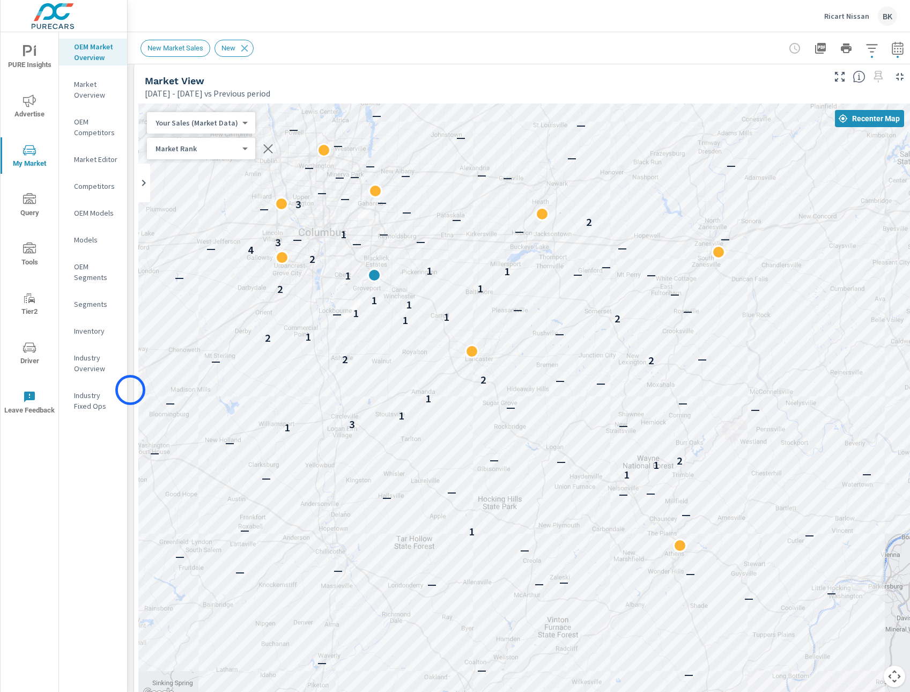
scroll to position [2, 0]
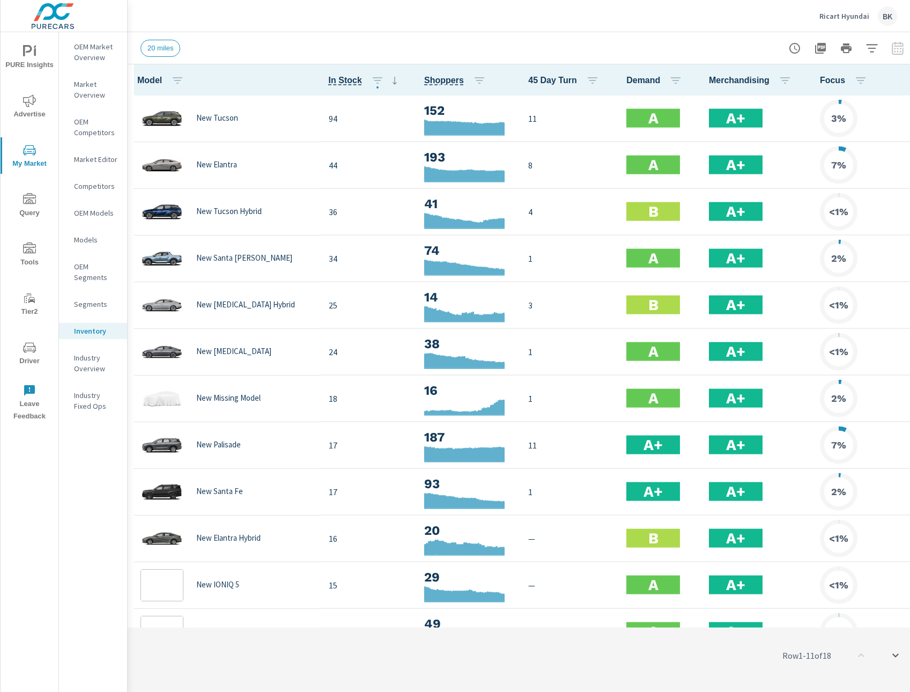
scroll to position [1, 0]
click at [92, 57] on p "OEM Market Overview" at bounding box center [96, 51] width 45 height 21
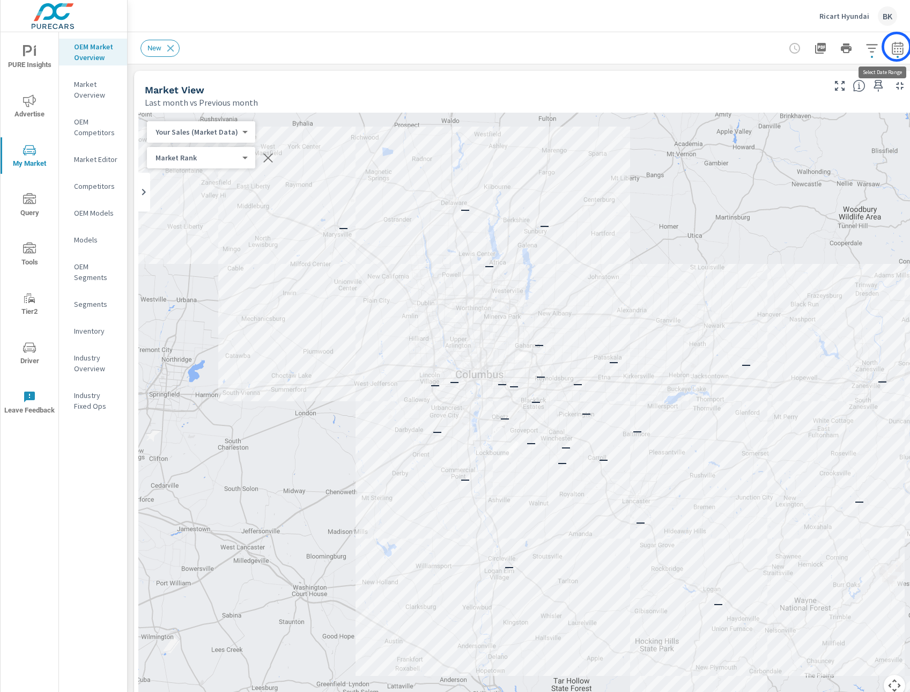
click at [897, 47] on icon "button" at bounding box center [897, 48] width 13 height 13
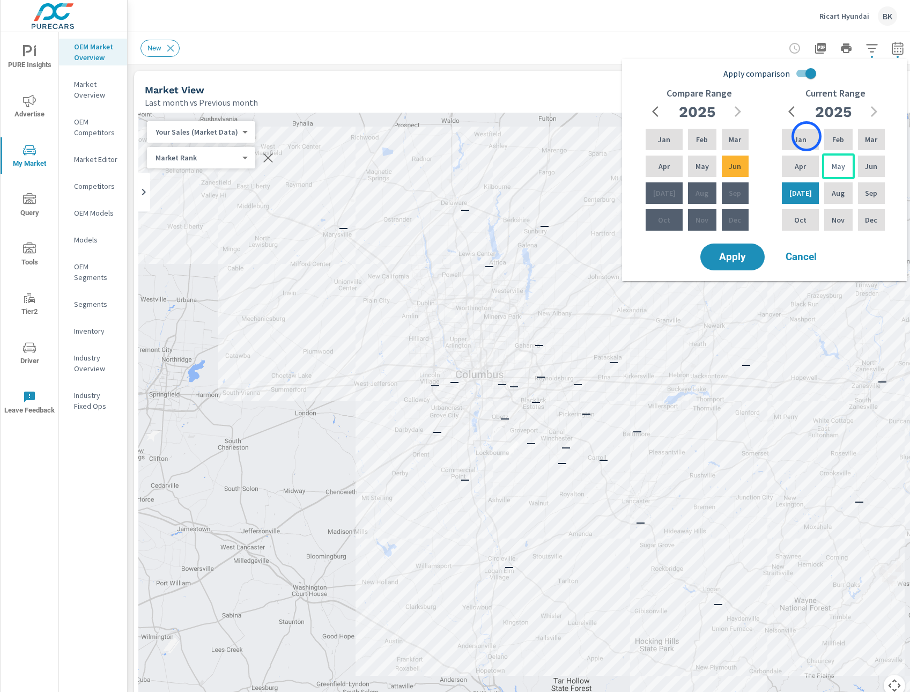
drag, startPoint x: 806, startPoint y: 136, endPoint x: 837, endPoint y: 153, distance: 34.6
click at [808, 136] on div "Jan" at bounding box center [800, 140] width 41 height 26
click at [867, 175] on div "Jun" at bounding box center [871, 166] width 31 height 26
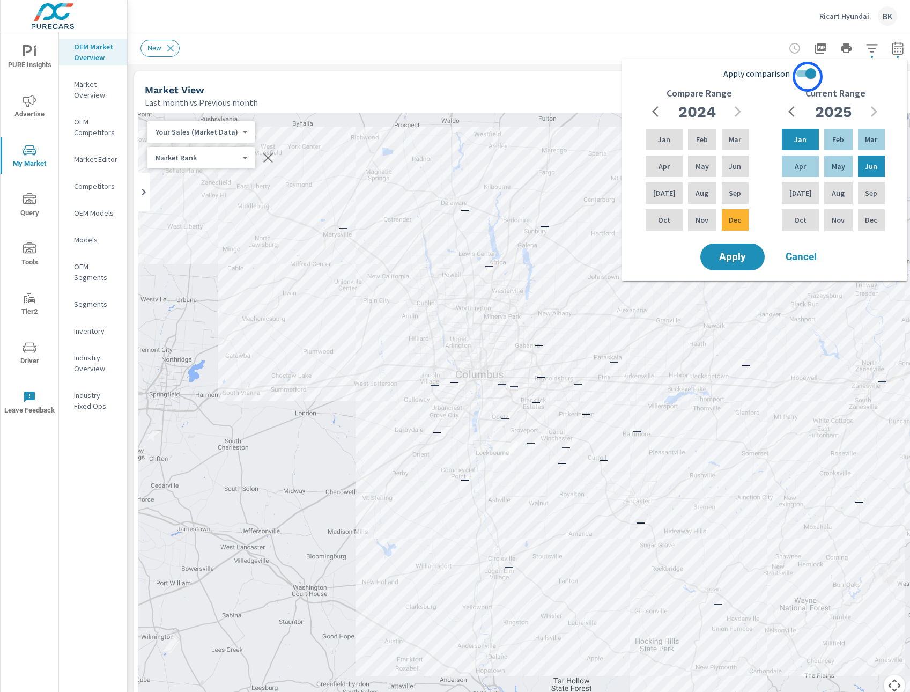
click at [808, 77] on input "Apply comparison" at bounding box center [810, 73] width 61 height 20
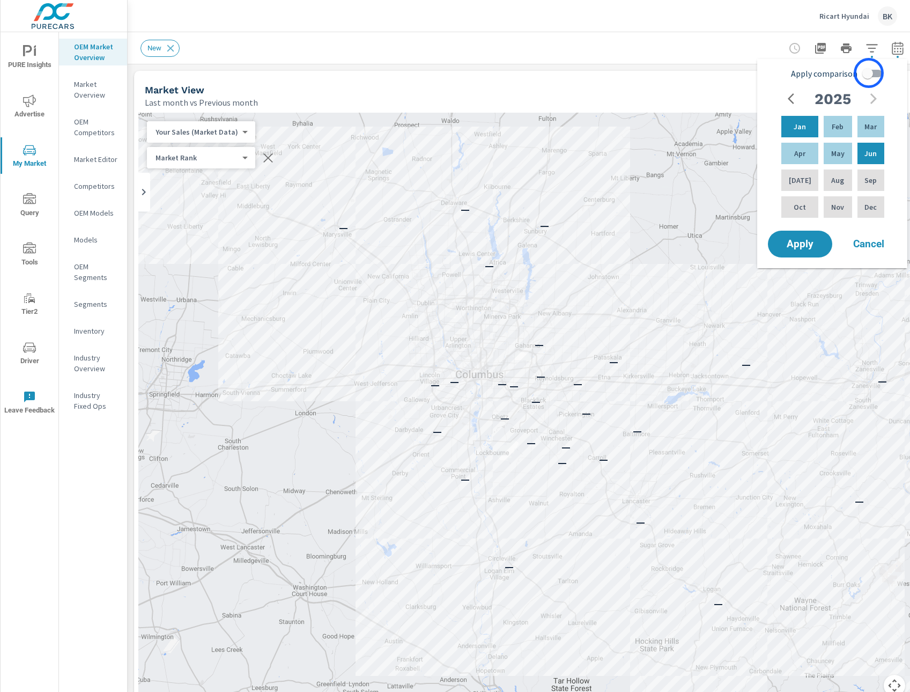
click at [871, 73] on input "Apply comparison" at bounding box center [867, 73] width 61 height 20
checkbox input "true"
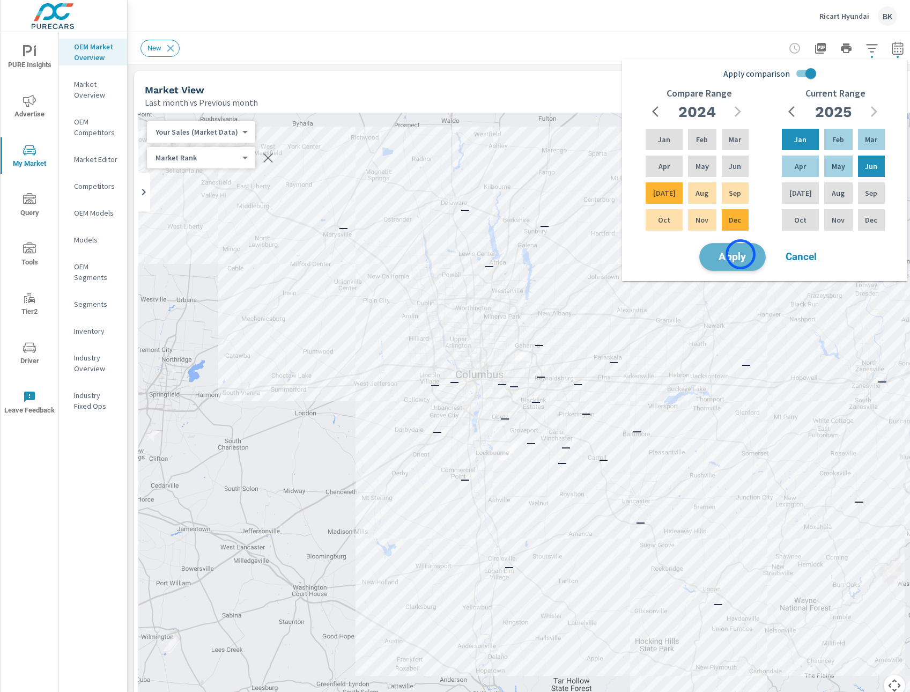
click at [741, 254] on span "Apply" at bounding box center [733, 257] width 44 height 10
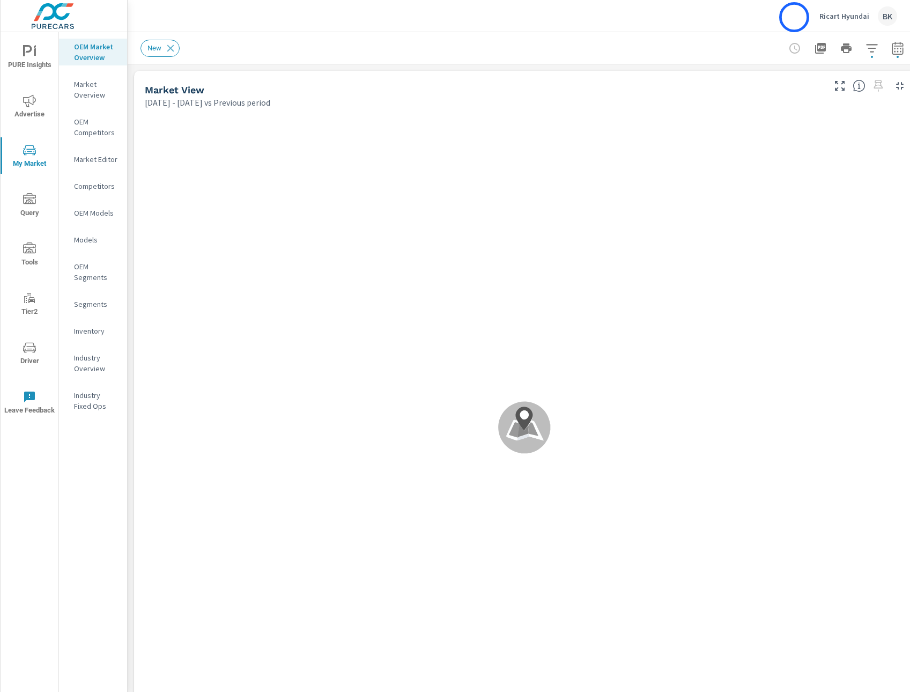
scroll to position [1, 0]
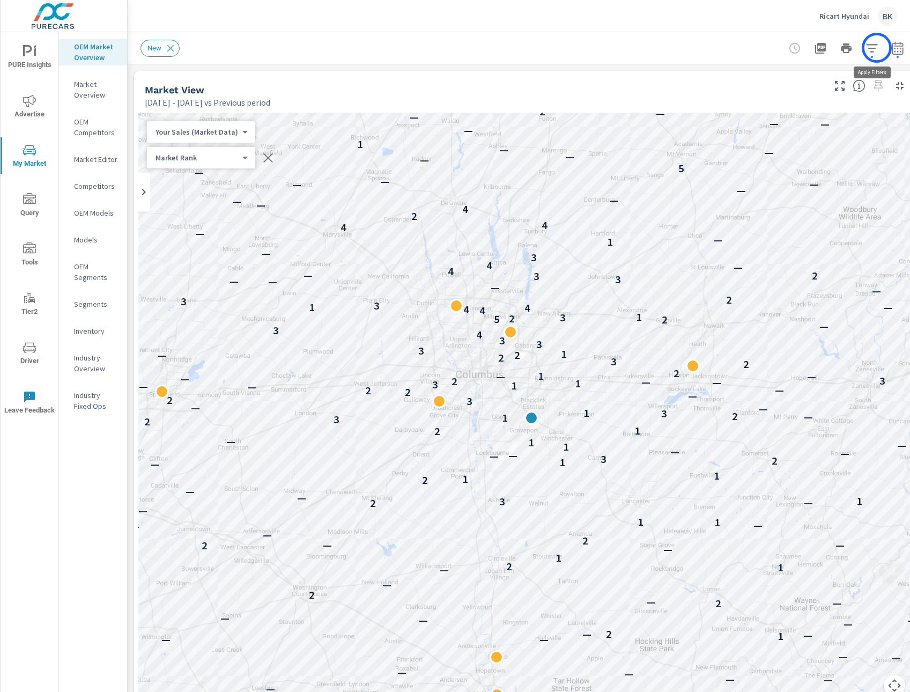
click at [877, 48] on icon "button" at bounding box center [871, 48] width 13 height 13
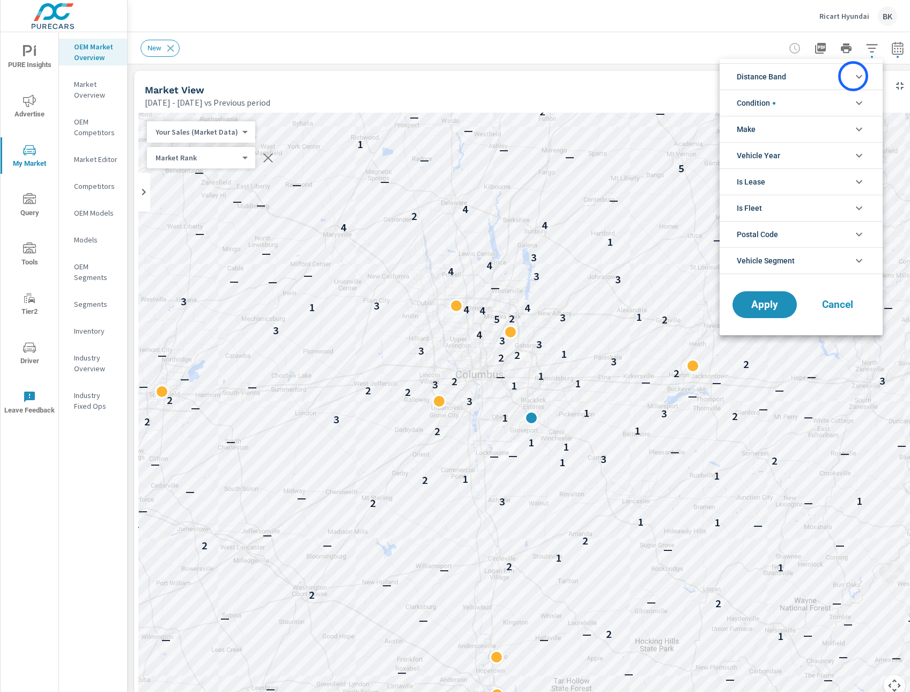
click at [853, 76] on icon "filter options" at bounding box center [859, 76] width 13 height 13
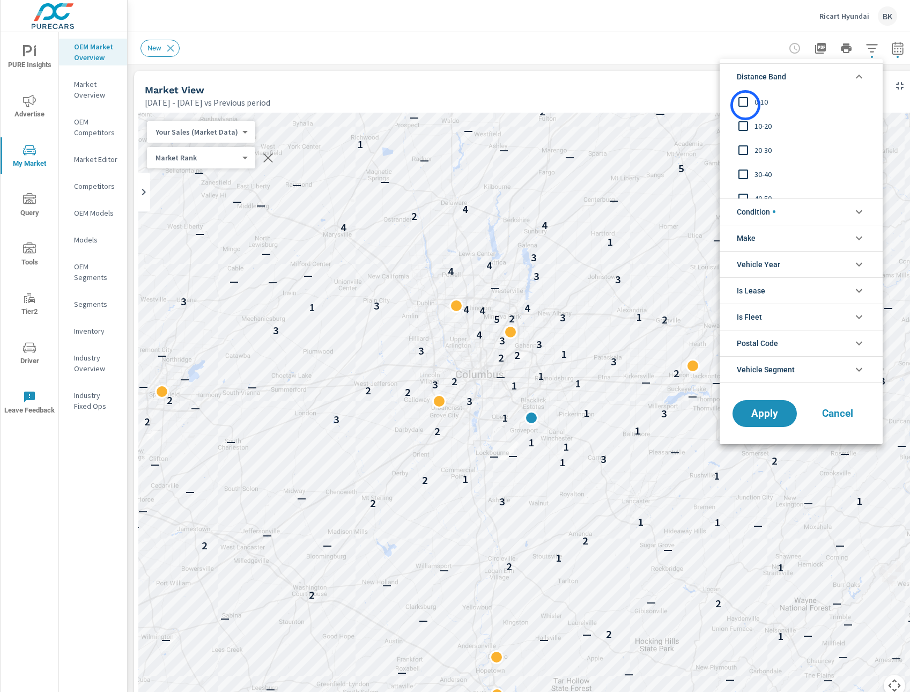
click at [745, 105] on input "filter options" at bounding box center [743, 102] width 23 height 23
click at [744, 130] on input "filter options" at bounding box center [743, 126] width 23 height 23
click at [768, 410] on span "Apply" at bounding box center [765, 413] width 44 height 10
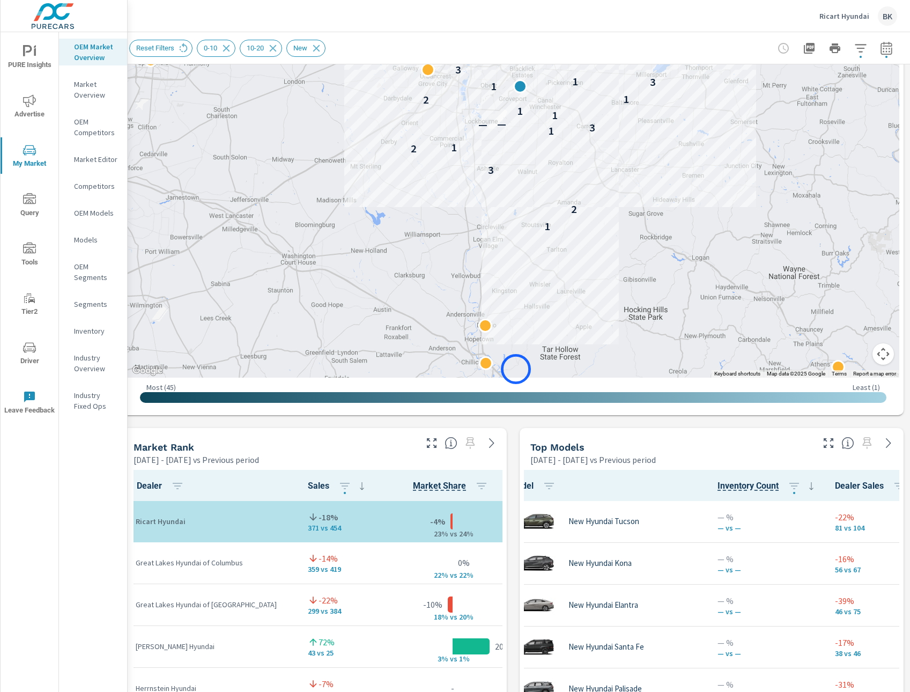
scroll to position [261, 11]
